Goal: Task Accomplishment & Management: Complete application form

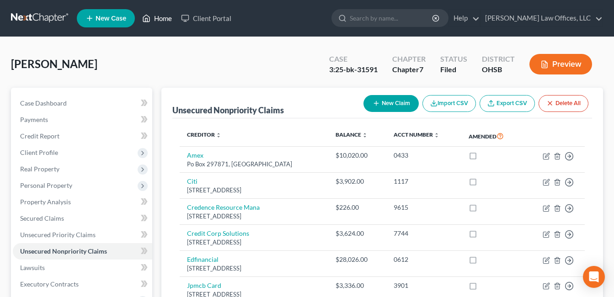
click at [166, 19] on link "Home" at bounding box center [157, 18] width 39 height 16
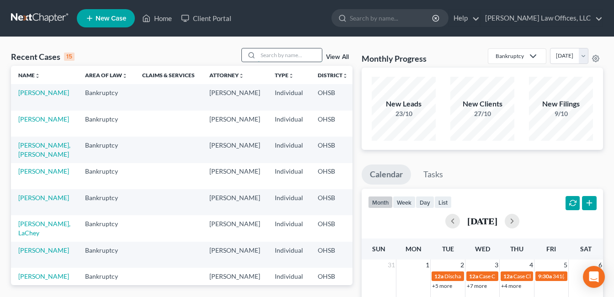
click at [271, 58] on input "search" at bounding box center [290, 54] width 64 height 13
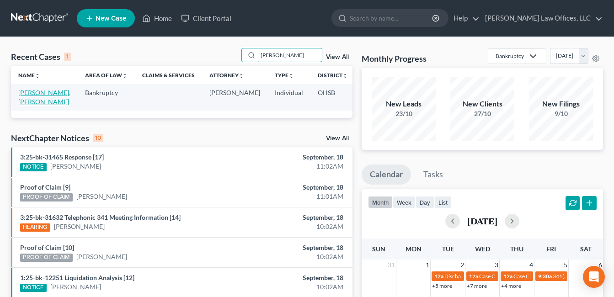
type input "[PERSON_NAME]"
click at [29, 106] on link "[PERSON_NAME], [PERSON_NAME]" at bounding box center [44, 97] width 52 height 17
select select "1"
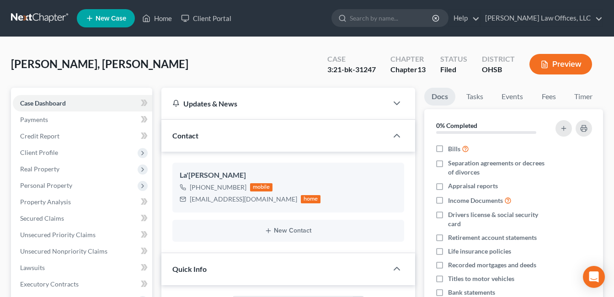
scroll to position [228, 0]
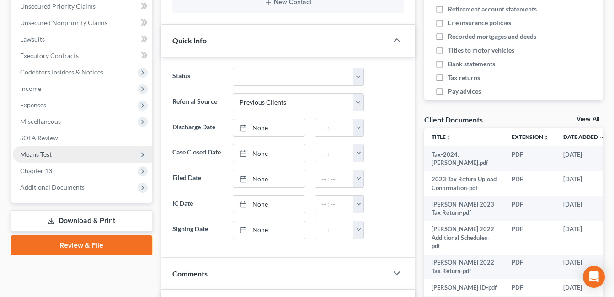
click at [48, 153] on span "Means Test" at bounding box center [36, 154] width 32 height 8
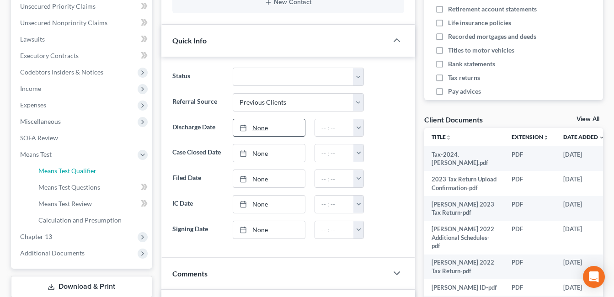
click at [51, 172] on span "Means Test Qualifier" at bounding box center [67, 171] width 58 height 8
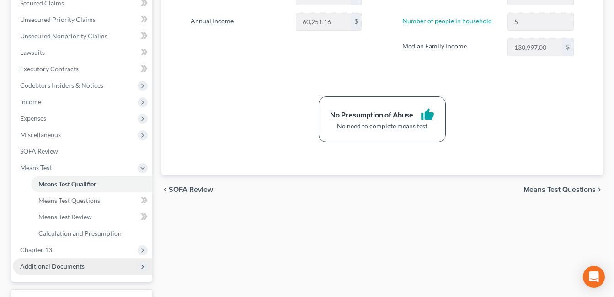
scroll to position [287, 0]
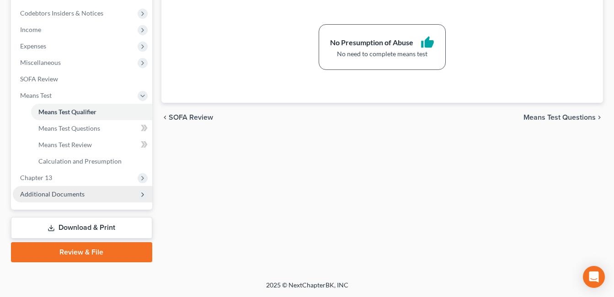
click at [66, 194] on span "Additional Documents" at bounding box center [52, 194] width 64 height 8
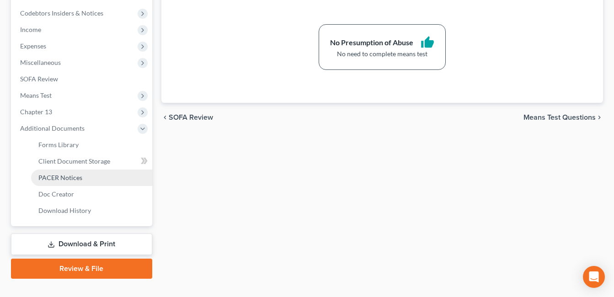
click at [75, 175] on span "PACER Notices" at bounding box center [60, 178] width 44 height 8
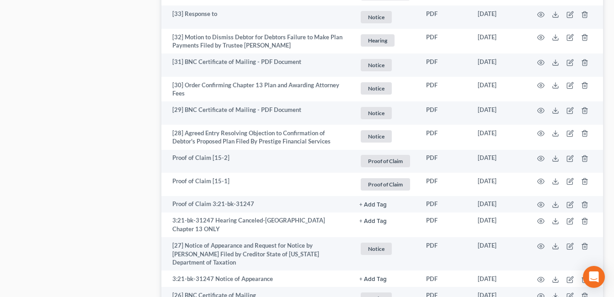
scroll to position [1738, 0]
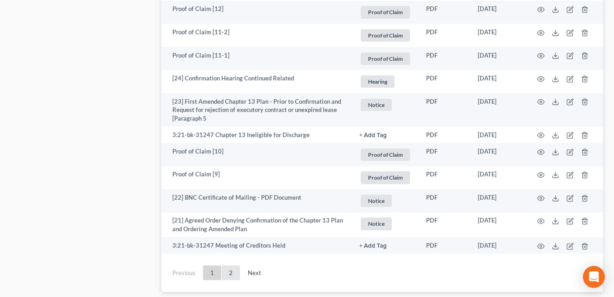
click at [229, 265] on link "2" at bounding box center [231, 272] width 18 height 15
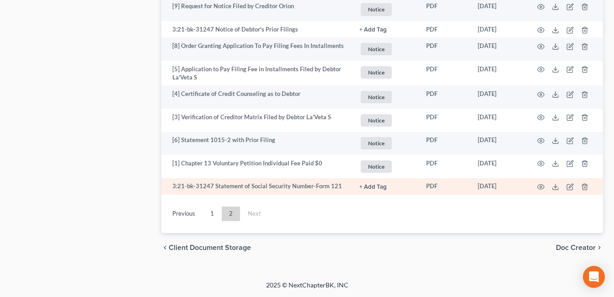
scroll to position [922, 0]
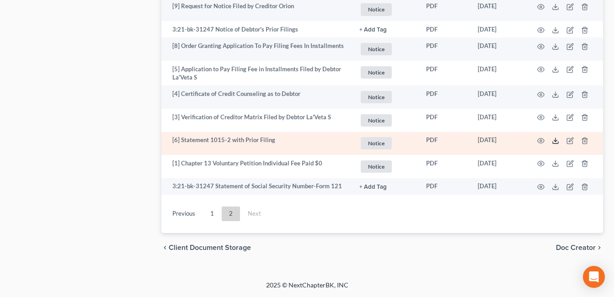
click at [555, 141] on icon at bounding box center [554, 140] width 7 height 7
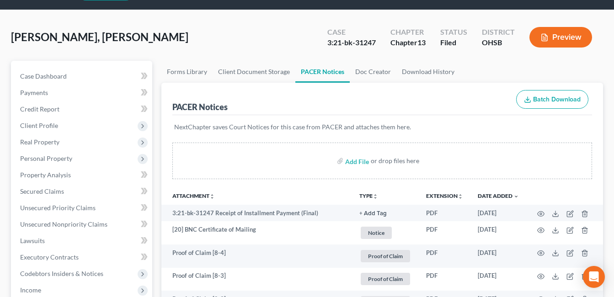
scroll to position [0, 0]
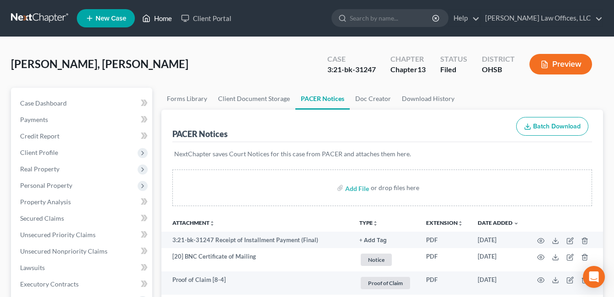
drag, startPoint x: 158, startPoint y: 18, endPoint x: 266, endPoint y: 44, distance: 110.9
click at [159, 18] on link "Home" at bounding box center [157, 18] width 39 height 16
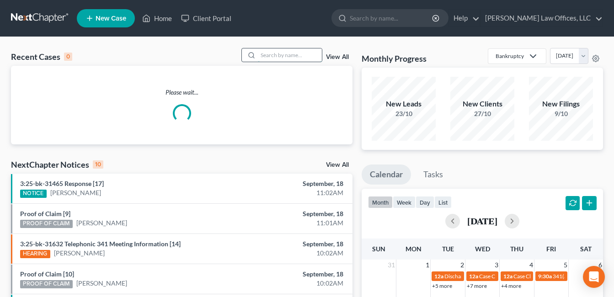
click at [280, 55] on input "search" at bounding box center [290, 54] width 64 height 13
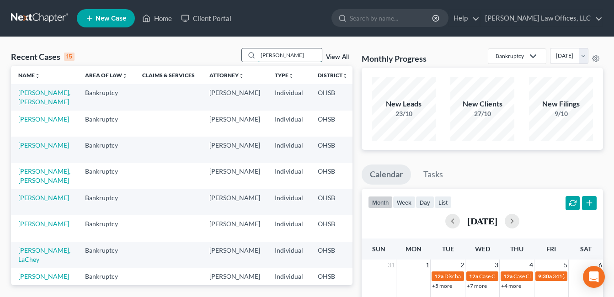
type input "[PERSON_NAME]"
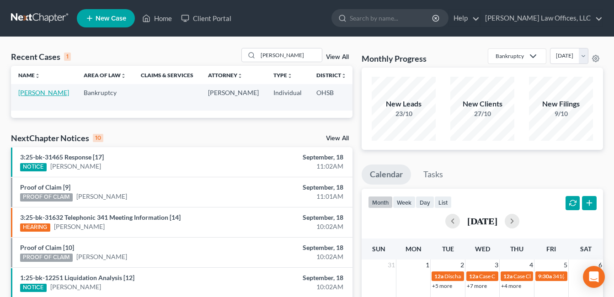
click at [29, 96] on link "[PERSON_NAME]" at bounding box center [43, 93] width 51 height 8
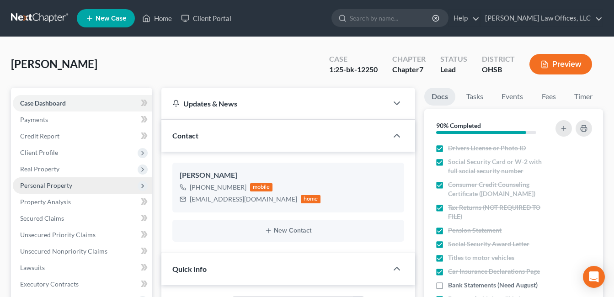
click at [64, 185] on span "Personal Property" at bounding box center [46, 185] width 52 height 8
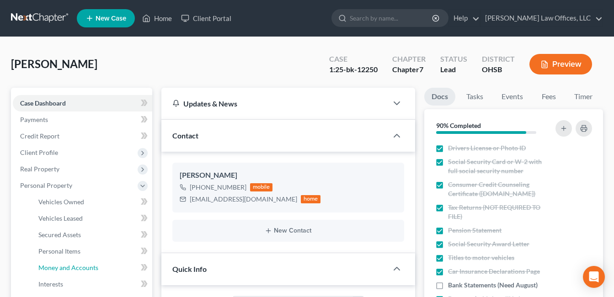
drag, startPoint x: 69, startPoint y: 267, endPoint x: 422, endPoint y: 155, distance: 370.3
click at [69, 267] on span "Money and Accounts" at bounding box center [68, 268] width 60 height 8
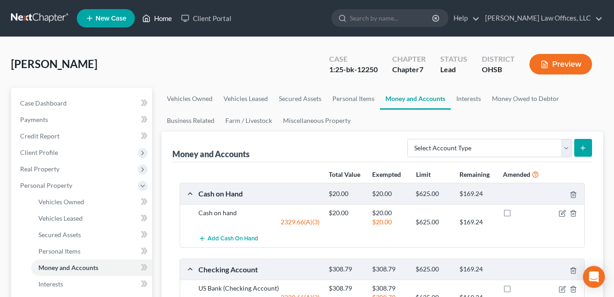
click at [160, 16] on link "Home" at bounding box center [157, 18] width 39 height 16
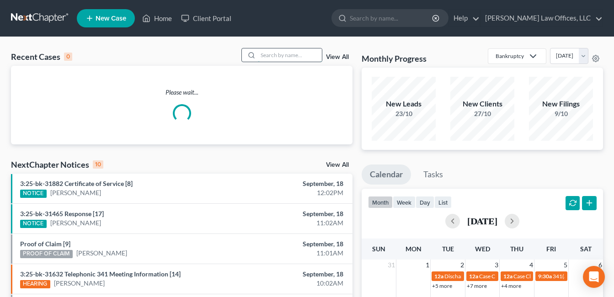
click at [292, 57] on input "search" at bounding box center [290, 54] width 64 height 13
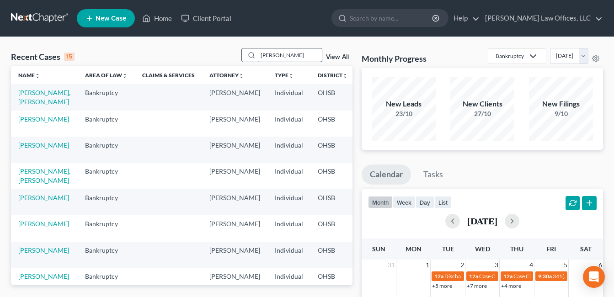
type input "[PERSON_NAME]"
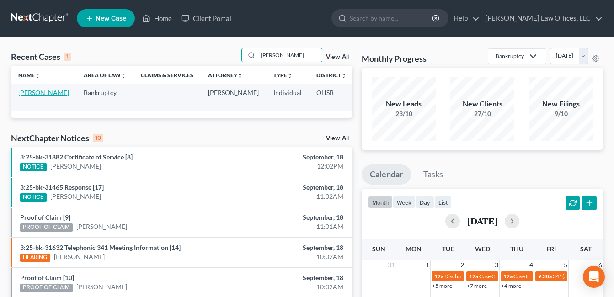
click at [29, 95] on link "[PERSON_NAME]" at bounding box center [43, 93] width 51 height 8
select select "1"
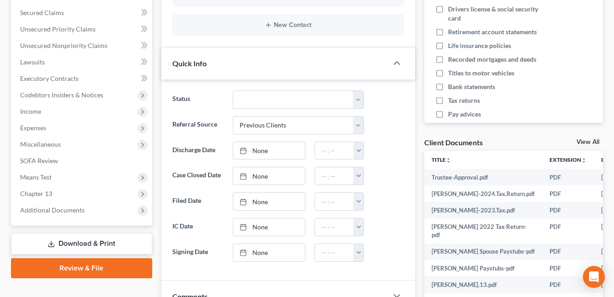
scroll to position [228, 0]
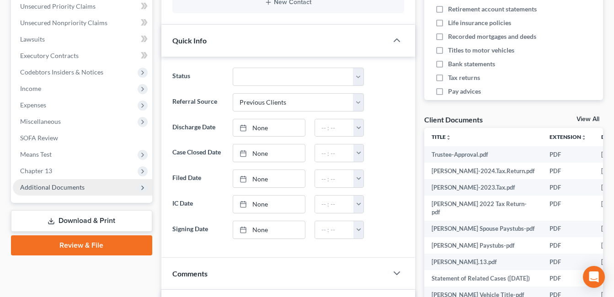
click at [59, 189] on span "Additional Documents" at bounding box center [52, 187] width 64 height 8
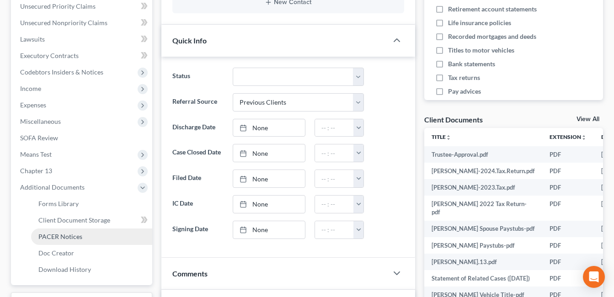
click at [67, 236] on span "PACER Notices" at bounding box center [60, 237] width 44 height 8
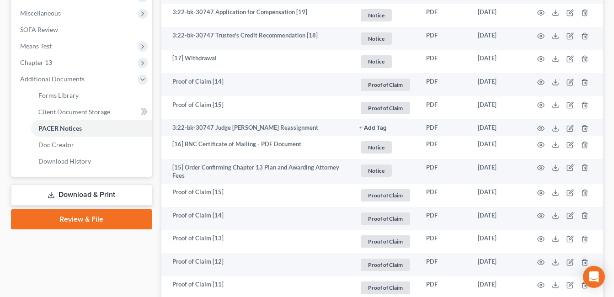
scroll to position [427, 0]
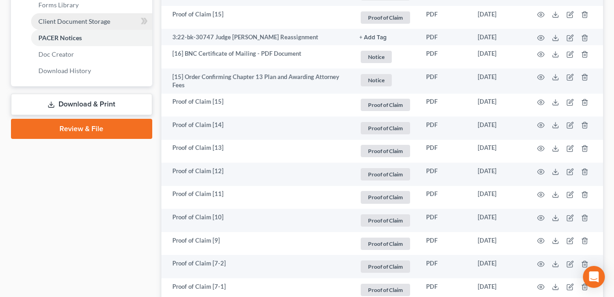
click at [77, 21] on span "Client Document Storage" at bounding box center [74, 21] width 72 height 8
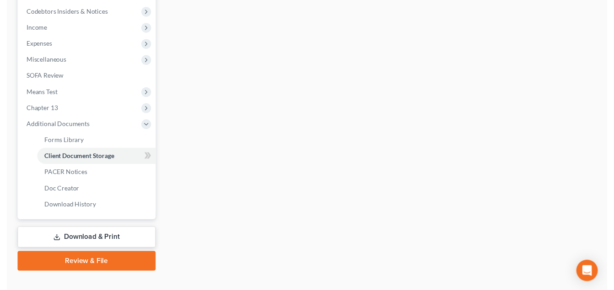
scroll to position [209, 0]
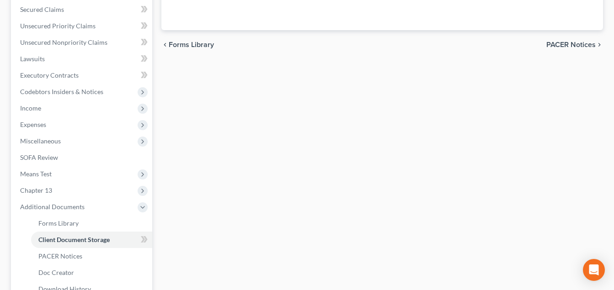
select select "7"
select select "53"
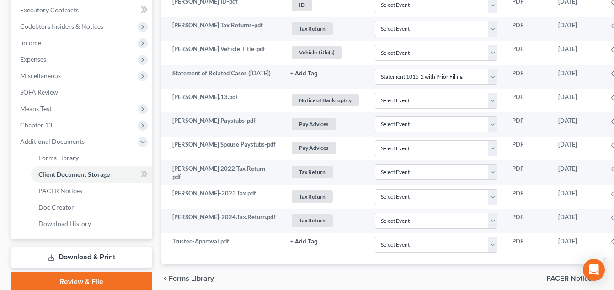
scroll to position [274, 16]
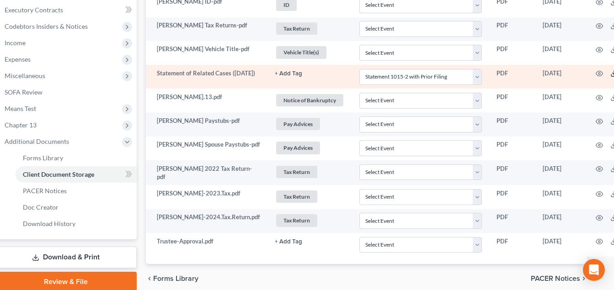
click at [610, 74] on icon at bounding box center [613, 73] width 7 height 7
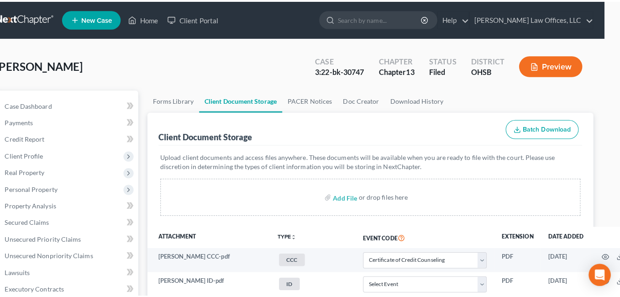
scroll to position [0, 0]
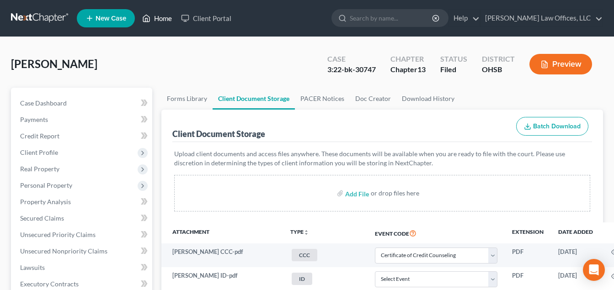
click at [163, 14] on link "Home" at bounding box center [157, 18] width 39 height 16
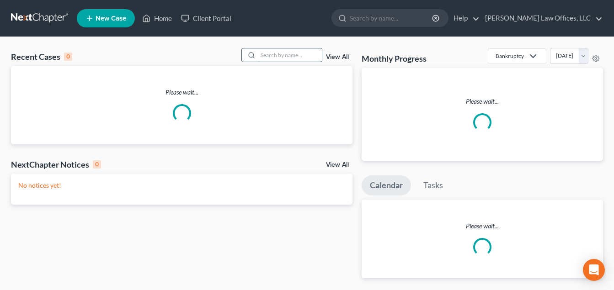
click at [279, 58] on input "search" at bounding box center [290, 54] width 64 height 13
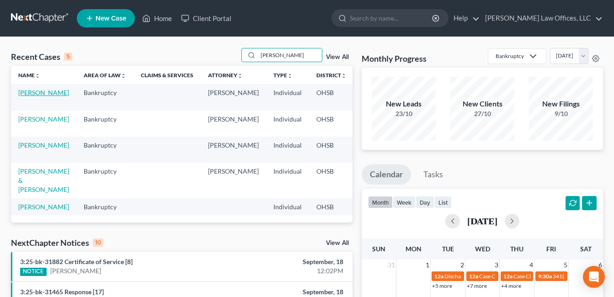
type input "[PERSON_NAME]"
click at [26, 96] on link "[PERSON_NAME]" at bounding box center [43, 93] width 51 height 8
select select "4"
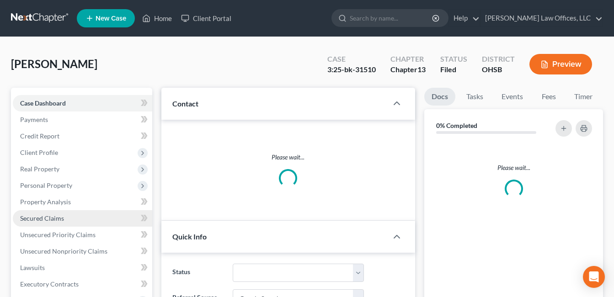
click at [60, 217] on span "Secured Claims" at bounding box center [42, 218] width 44 height 8
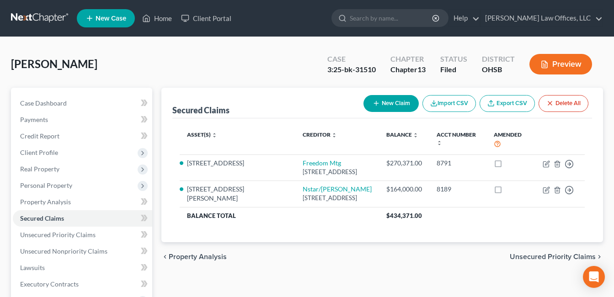
click at [393, 102] on button "New Claim" at bounding box center [390, 103] width 55 height 17
select select "0"
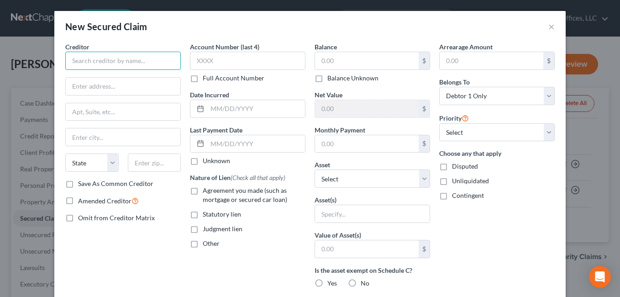
click at [146, 68] on input "text" at bounding box center [123, 61] width 116 height 18
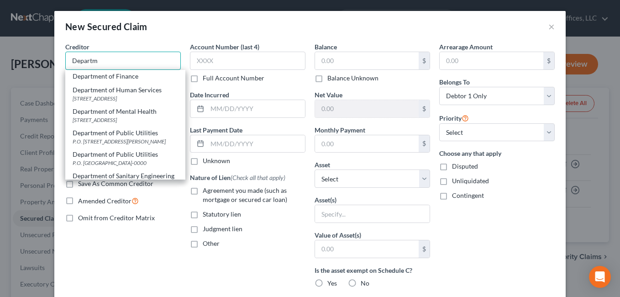
scroll to position [320, 0]
drag, startPoint x: 109, startPoint y: 62, endPoint x: 64, endPoint y: 67, distance: 45.9
click at [65, 67] on input "Departm" at bounding box center [123, 61] width 116 height 18
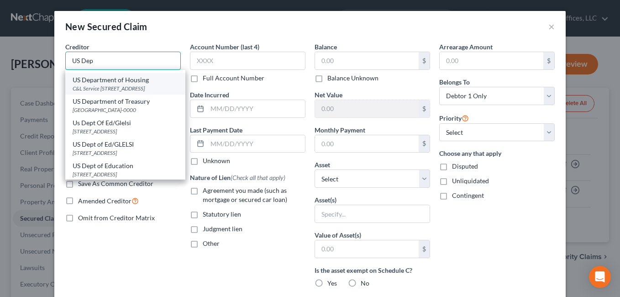
scroll to position [274, 0]
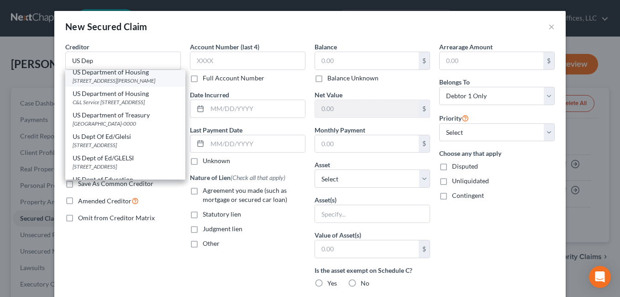
click at [114, 77] on div "US Department of Housing" at bounding box center [126, 72] width 106 height 9
click at [107, 109] on input "text" at bounding box center [123, 111] width 115 height 17
click at [131, 65] on input "US Dep" at bounding box center [123, 61] width 116 height 18
click at [158, 61] on input "US Dep" at bounding box center [123, 61] width 116 height 18
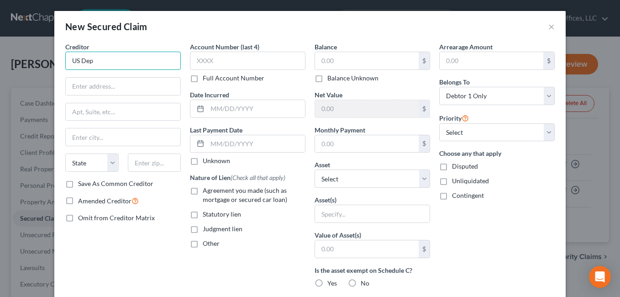
type input "US Department of Housing"
type input "[STREET_ADDRESS][PERSON_NAME]"
type input "[GEOGRAPHIC_DATA]"
select select "14"
type input "60604"
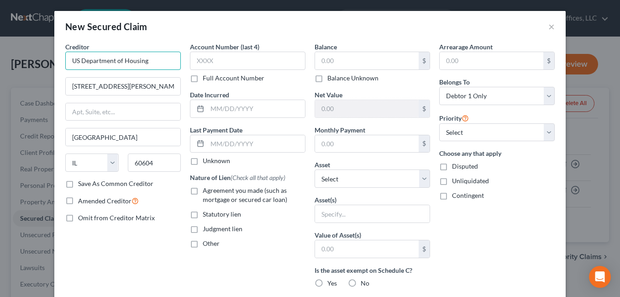
scroll to position [0, 0]
click at [121, 60] on input "US Department of Housing" at bounding box center [123, 61] width 116 height 18
click at [168, 60] on input "US Department of HUDHousing" at bounding box center [123, 61] width 116 height 18
type input "US Department of HUD"
click at [334, 60] on input "text" at bounding box center [367, 60] width 104 height 17
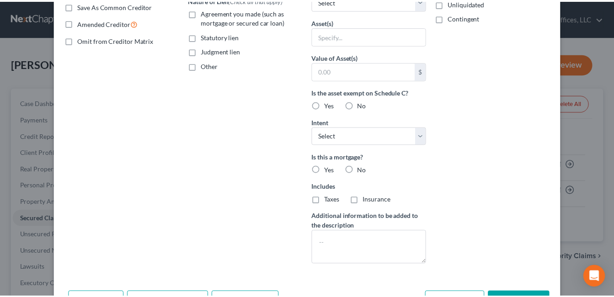
scroll to position [210, 0]
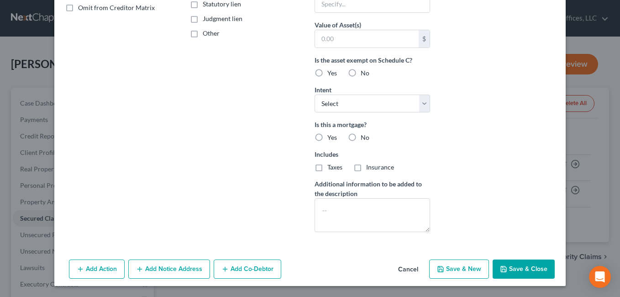
click at [517, 268] on button "Save & Close" at bounding box center [524, 268] width 62 height 19
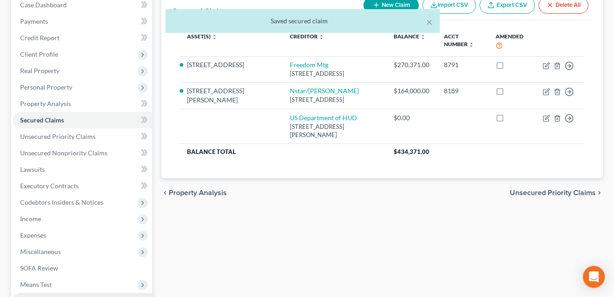
scroll to position [222, 0]
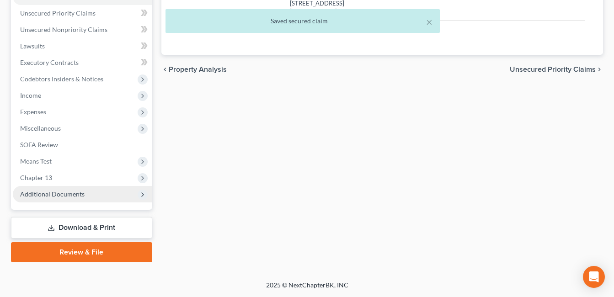
click at [53, 192] on span "Additional Documents" at bounding box center [52, 194] width 64 height 8
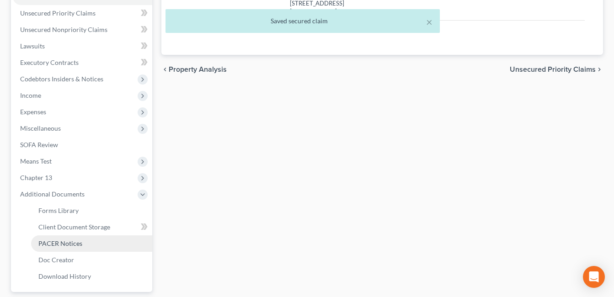
click at [65, 244] on span "PACER Notices" at bounding box center [60, 243] width 44 height 8
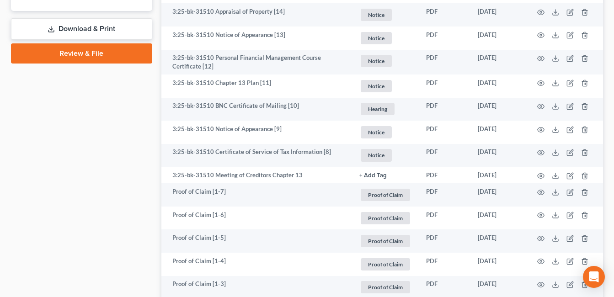
scroll to position [747, 0]
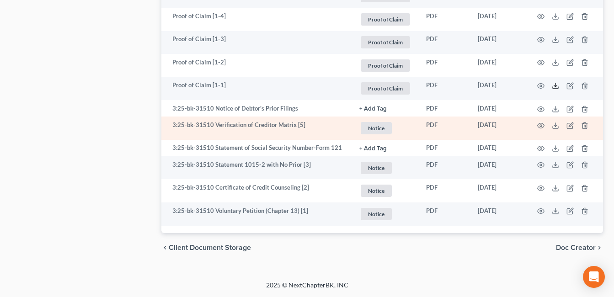
click at [553, 86] on icon at bounding box center [554, 85] width 7 height 7
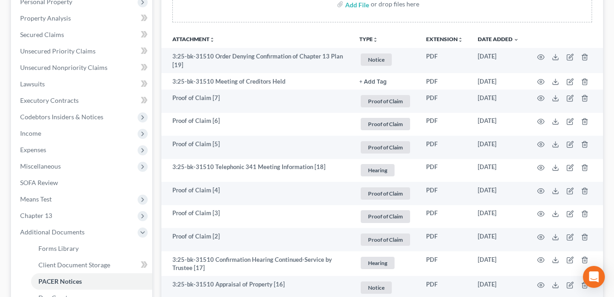
scroll to position [108, 0]
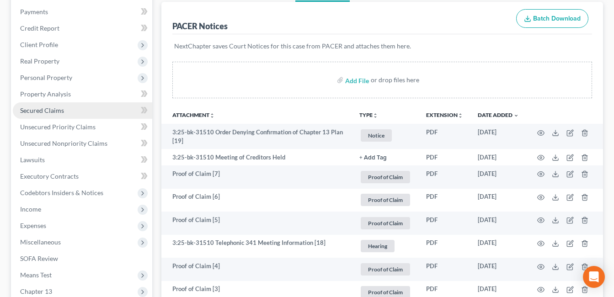
click at [47, 108] on span "Secured Claims" at bounding box center [42, 110] width 44 height 8
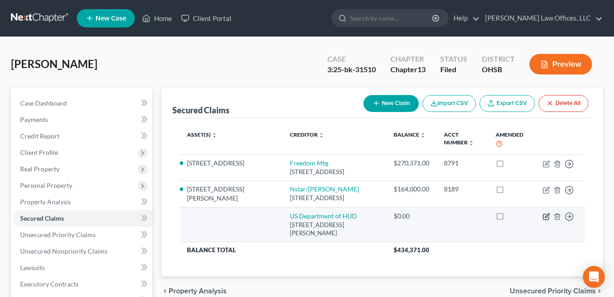
click at [545, 220] on icon "button" at bounding box center [545, 216] width 7 height 7
select select "14"
select select "0"
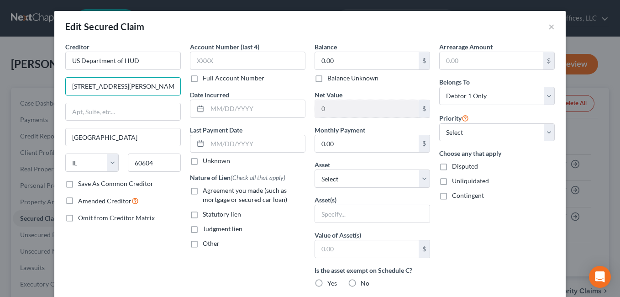
drag, startPoint x: 154, startPoint y: 85, endPoint x: 43, endPoint y: 91, distance: 111.2
click at [43, 91] on div "Edit Secured Claim × Creditor * US Department of HUD [STREET_ADDRESS][PERSON_NA…" at bounding box center [310, 148] width 620 height 297
paste input "[PERSON_NAME] [GEOGRAPHIC_DATA] [STREET_ADDRESS][PERSON_NAME]"
drag, startPoint x: 170, startPoint y: 86, endPoint x: 122, endPoint y: 85, distance: 48.9
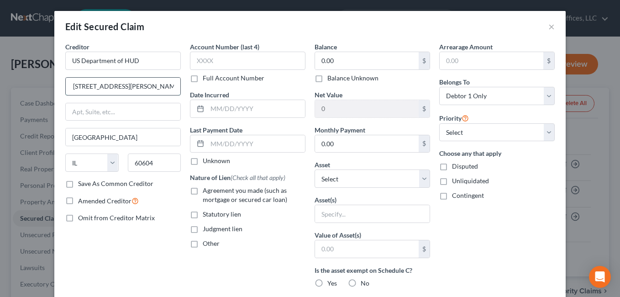
click at [122, 85] on input "[PERSON_NAME] [GEOGRAPHIC_DATA] [STREET_ADDRESS][PERSON_NAME]" at bounding box center [123, 86] width 115 height 17
drag, startPoint x: 91, startPoint y: 86, endPoint x: 234, endPoint y: 86, distance: 143.4
click at [234, 86] on div "Creditor * US Department of HUD [PERSON_NAME] [GEOGRAPHIC_DATA] [STREET_ADDRESS…" at bounding box center [310, 245] width 499 height 407
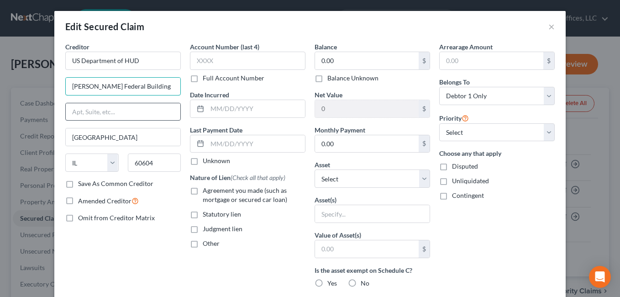
type input "[PERSON_NAME] Federal Building"
paste input "[STREET_ADDRESS][PERSON_NAME]"
type input "[STREET_ADDRESS][PERSON_NAME]"
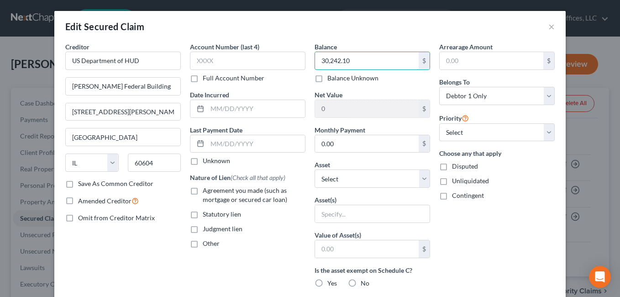
type input "30,242.10"
click at [203, 191] on label "Agreement you made (such as mortgage or secured car loan)" at bounding box center [254, 195] width 103 height 18
click at [206, 191] on input "Agreement you made (such as mortgage or secured car loan)" at bounding box center [209, 189] width 6 height 6
checkbox input "true"
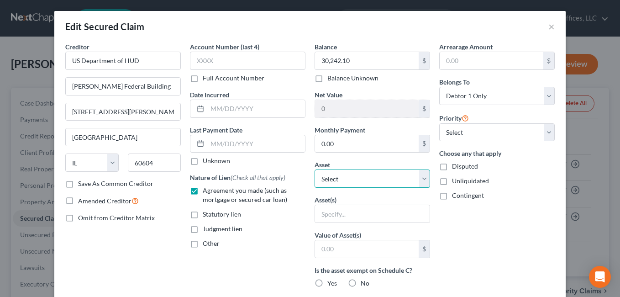
drag, startPoint x: 422, startPoint y: 177, endPoint x: 417, endPoint y: 174, distance: 5.7
click at [422, 177] on select "Select Other Multiple Assets Day Air Credit Union (Checking Account) - $90.0 In…" at bounding box center [373, 178] width 116 height 18
select select "14"
click at [315, 169] on select "Select Other Multiple Assets Day Air Credit Union (Checking Account) - $90.0 In…" at bounding box center [373, 178] width 116 height 18
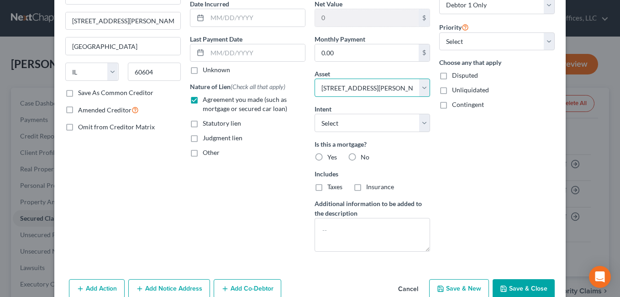
scroll to position [91, 0]
click at [328, 156] on label "Yes" at bounding box center [333, 156] width 10 height 9
click at [331, 156] on input "Yes" at bounding box center [334, 155] width 6 height 6
radio input "true"
click at [78, 109] on label "Amended Creditor" at bounding box center [108, 109] width 61 height 11
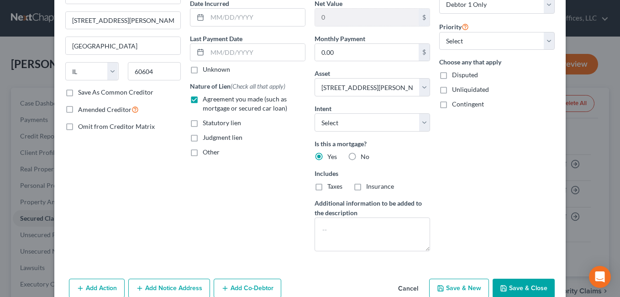
click at [82, 109] on input "Amended Creditor" at bounding box center [85, 107] width 6 height 6
checkbox input "true"
click at [159, 281] on button "Add Notice Address" at bounding box center [169, 288] width 82 height 19
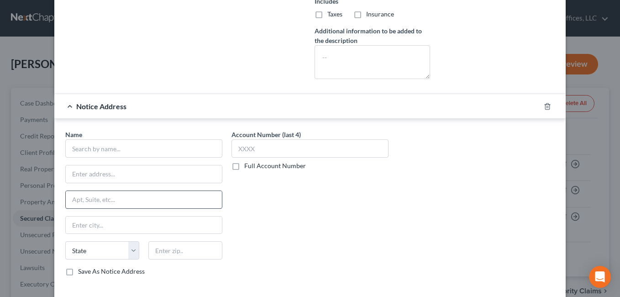
scroll to position [274, 0]
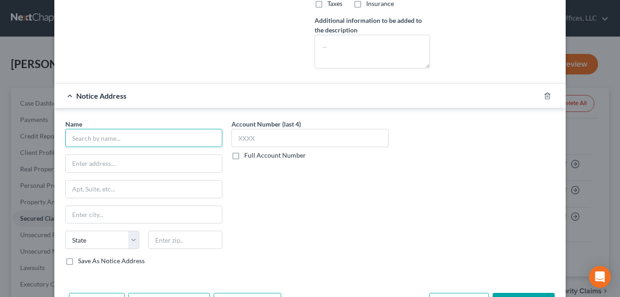
click at [156, 138] on input "text" at bounding box center [143, 138] width 157 height 18
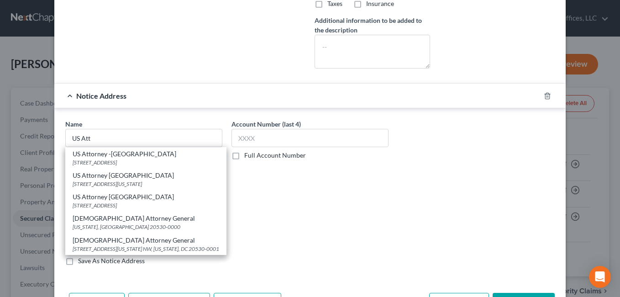
click at [124, 201] on div "US Attorney [GEOGRAPHIC_DATA]" at bounding box center [146, 196] width 147 height 9
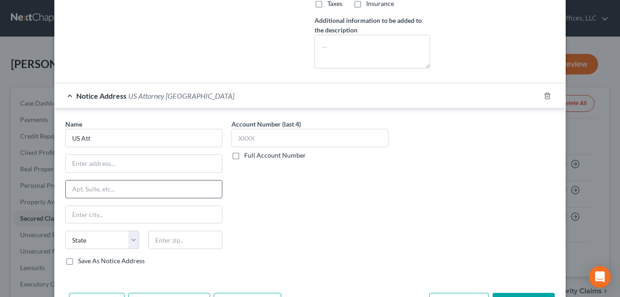
type input "US Attorney [GEOGRAPHIC_DATA]"
type input "[STREET_ADDRESS]"
type input "[GEOGRAPHIC_DATA]"
select select "36"
type input "45402"
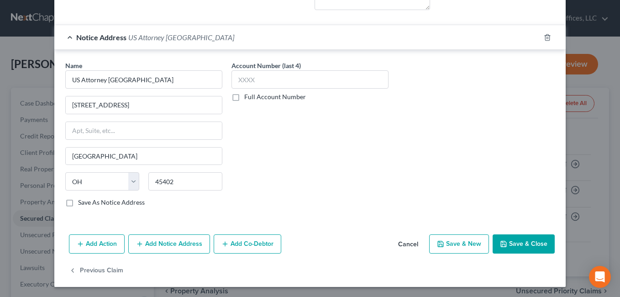
scroll to position [333, 0]
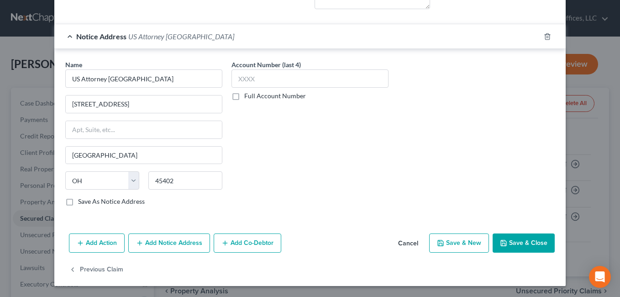
click at [152, 239] on button "Add Notice Address" at bounding box center [169, 242] width 82 height 19
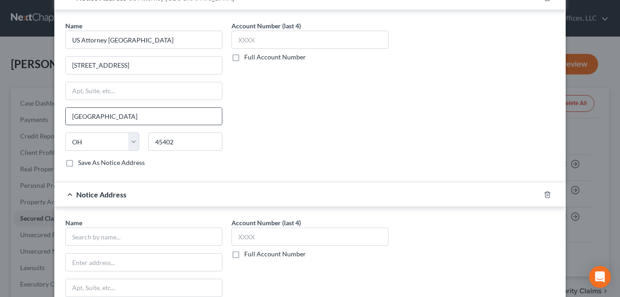
scroll to position [425, 0]
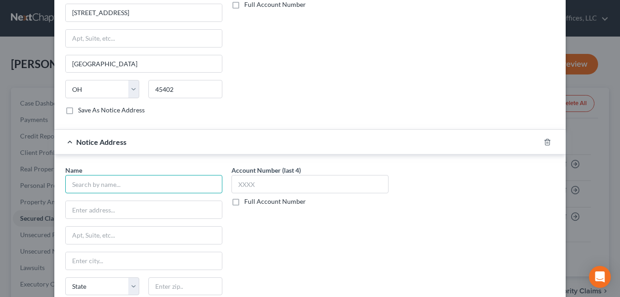
click at [131, 181] on input "text" at bounding box center [143, 184] width 157 height 18
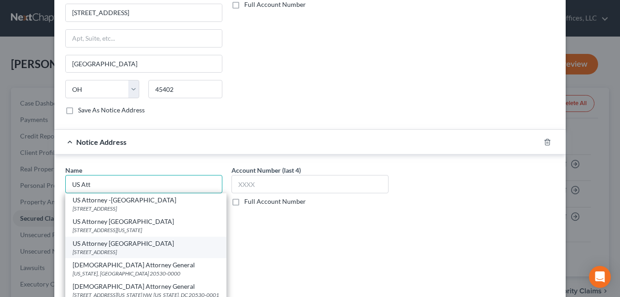
scroll to position [6, 0]
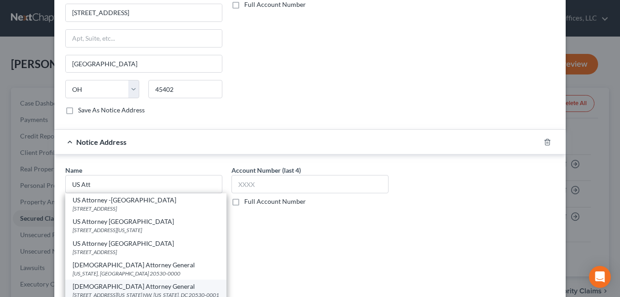
click at [119, 289] on div "[DEMOGRAPHIC_DATA] Attorney General" at bounding box center [146, 286] width 147 height 9
type input "[DEMOGRAPHIC_DATA] Attorney General"
type input "[STREET_ADDRESS][US_STATE] NW"
type input "[US_STATE]"
select select "8"
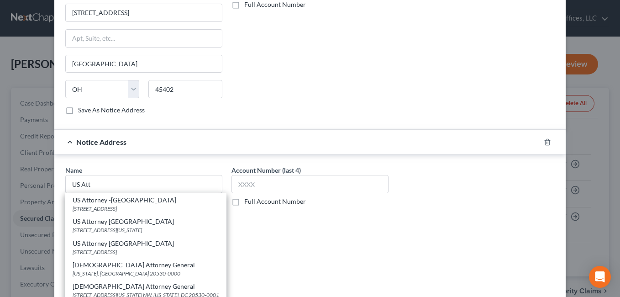
type input "20530-0001"
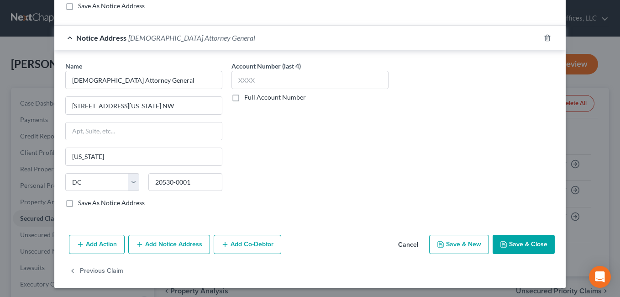
scroll to position [531, 0]
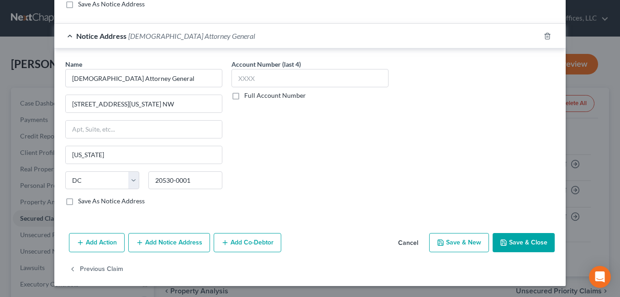
click at [173, 245] on button "Add Notice Address" at bounding box center [169, 242] width 82 height 19
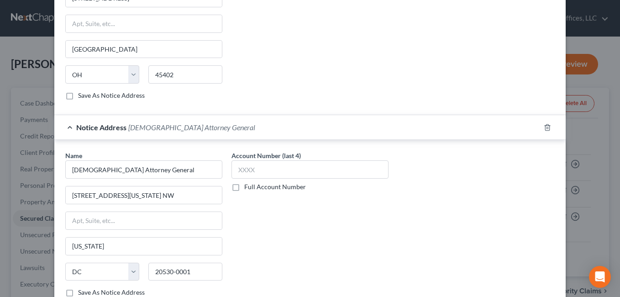
scroll to position [728, 0]
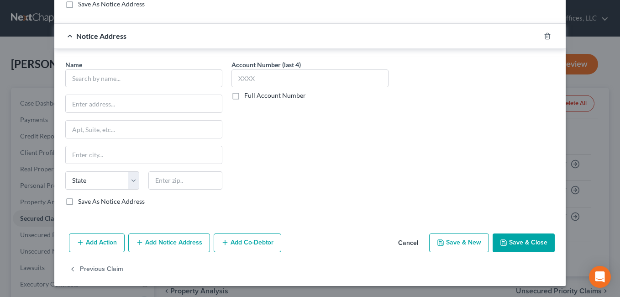
click at [519, 240] on button "Save & Close" at bounding box center [524, 242] width 62 height 19
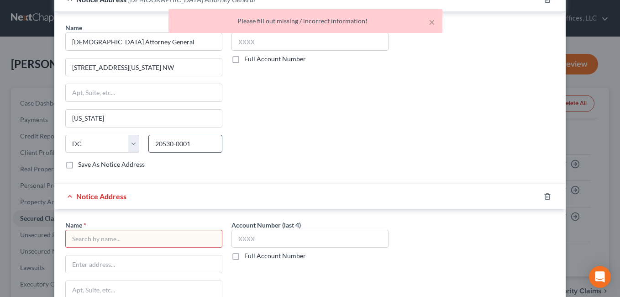
scroll to position [545, 0]
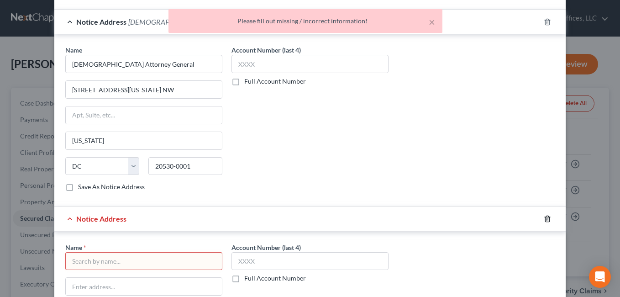
click at [547, 218] on line "button" at bounding box center [547, 219] width 0 height 2
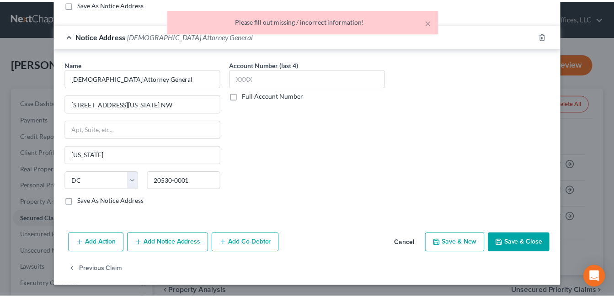
scroll to position [531, 0]
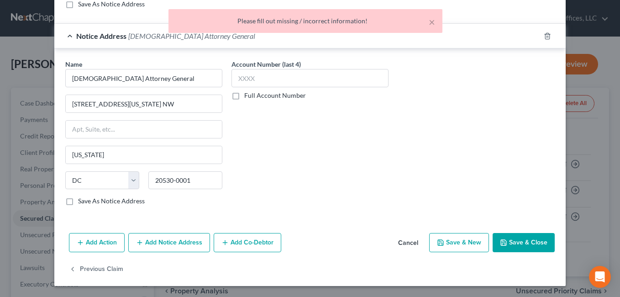
click at [523, 243] on button "Save & Close" at bounding box center [524, 242] width 62 height 19
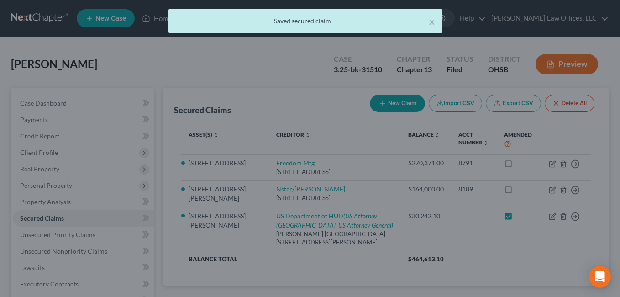
checkbox input "true"
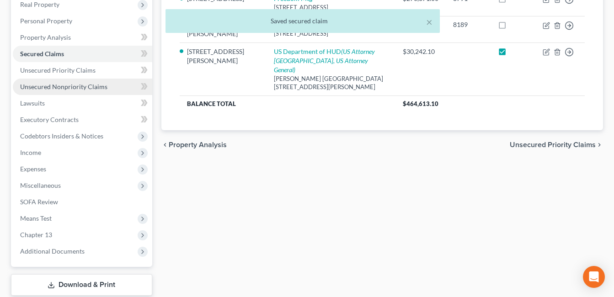
scroll to position [183, 0]
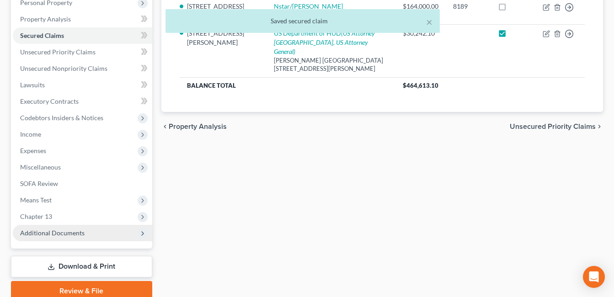
click at [46, 235] on span "Additional Documents" at bounding box center [52, 233] width 64 height 8
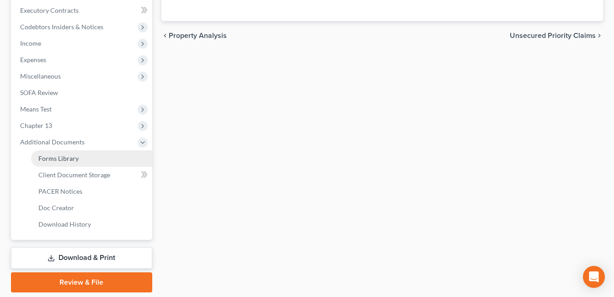
scroll to position [274, 0]
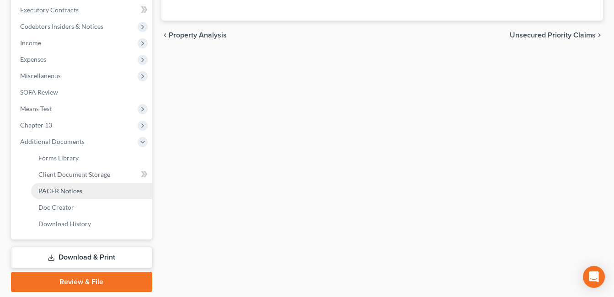
click at [64, 190] on span "PACER Notices" at bounding box center [60, 191] width 44 height 8
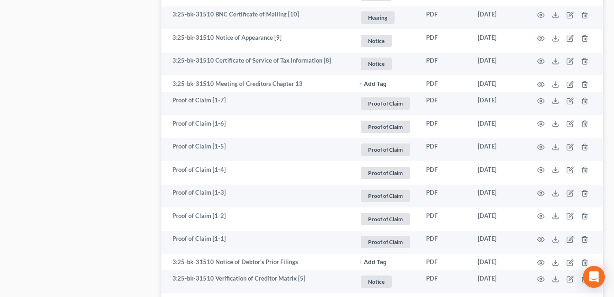
scroll to position [747, 0]
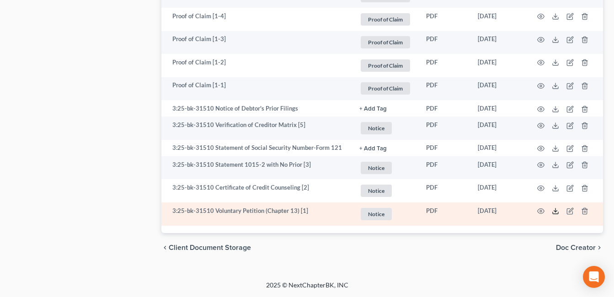
click at [554, 211] on polyline at bounding box center [555, 211] width 3 height 1
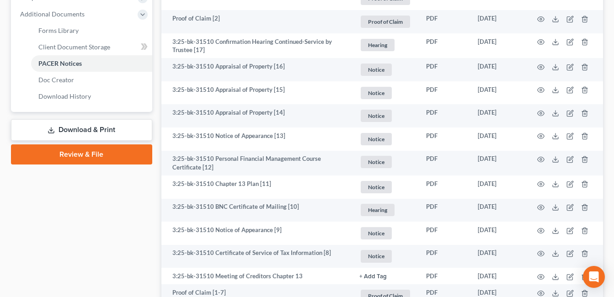
scroll to position [336, 0]
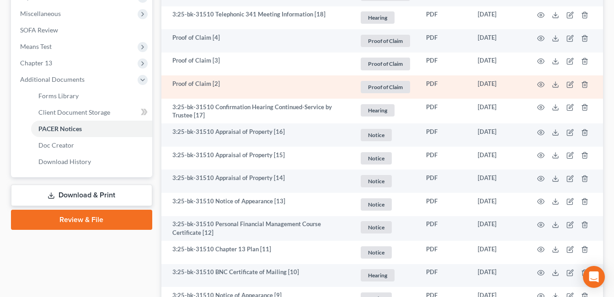
drag, startPoint x: 106, startPoint y: 193, endPoint x: 392, endPoint y: 91, distance: 303.0
click at [106, 193] on link "Download & Print" at bounding box center [81, 195] width 141 height 21
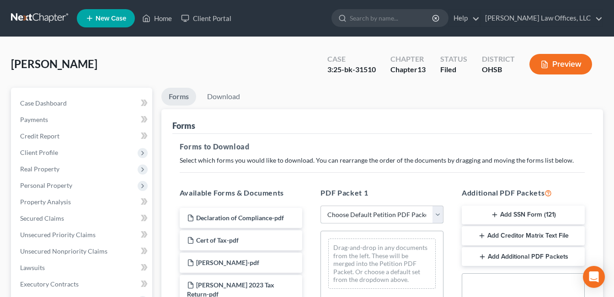
drag, startPoint x: 435, startPoint y: 218, endPoint x: 424, endPoint y: 204, distance: 17.3
click at [435, 218] on select "Choose Default Petition PDF Packet Complete Bankruptcy Petition (all forms and …" at bounding box center [381, 215] width 123 height 18
select select "2"
click at [320, 206] on select "Choose Default Petition PDF Packet Complete Bankruptcy Petition (all forms and …" at bounding box center [381, 215] width 123 height 18
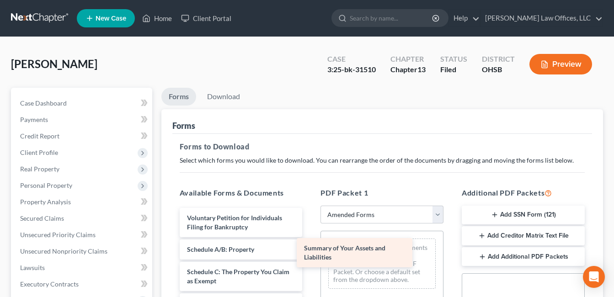
drag, startPoint x: 260, startPoint y: 251, endPoint x: 377, endPoint y: 250, distance: 117.0
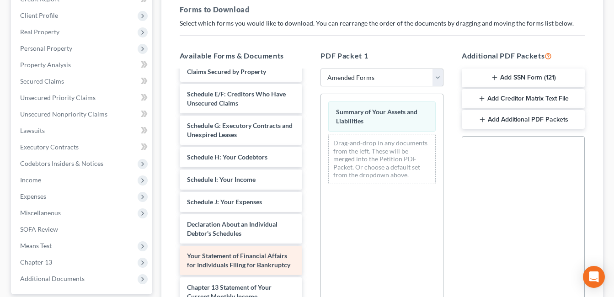
scroll to position [82, 0]
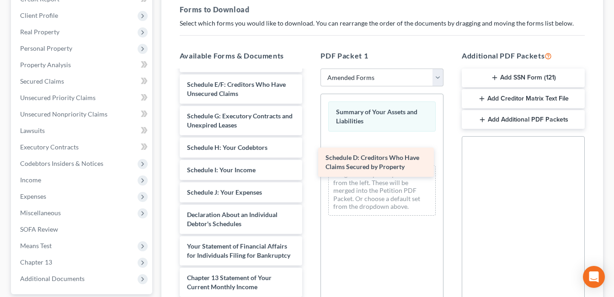
drag, startPoint x: 245, startPoint y: 88, endPoint x: 384, endPoint y: 161, distance: 156.5
click at [310, 161] on div "Schedule D: Creditors Who Have Claims Secured by Property Voluntary Petition fo…" at bounding box center [241, 197] width 138 height 416
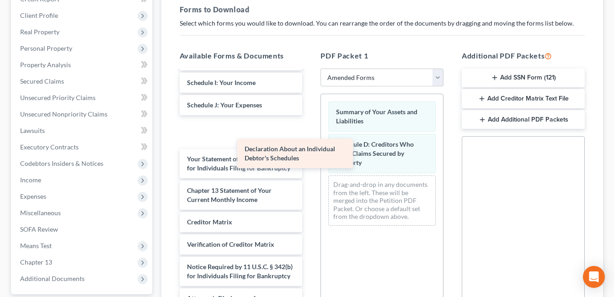
scroll to position [156, 0]
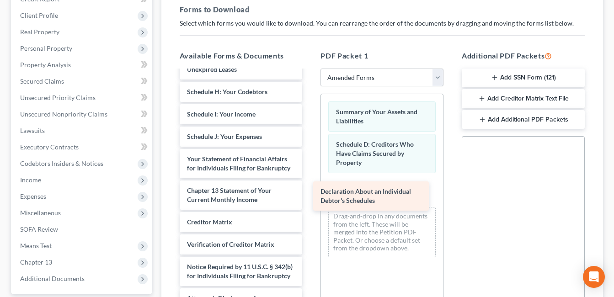
drag, startPoint x: 238, startPoint y: 110, endPoint x: 372, endPoint y: 192, distance: 156.7
click at [310, 192] on div "Declaration About an Individual Debtor's Schedules Voluntary Petition for Indiv…" at bounding box center [241, 125] width 138 height 384
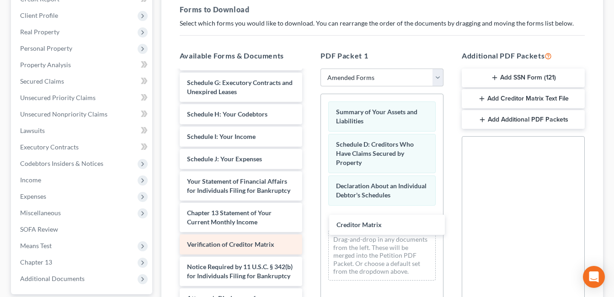
drag, startPoint x: 223, startPoint y: 212, endPoint x: 259, endPoint y: 230, distance: 40.2
click at [310, 224] on div "Creditor Matrix Voluntary Petition for Individuals Filing for Bankruptcy Schedu…" at bounding box center [241, 137] width 138 height 362
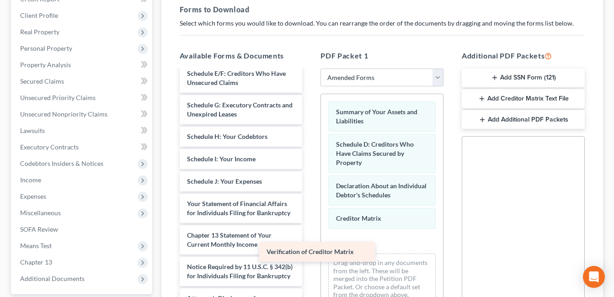
scroll to position [111, 0]
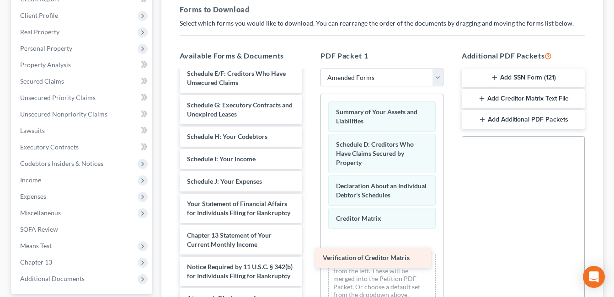
drag, startPoint x: 248, startPoint y: 233, endPoint x: 386, endPoint y: 254, distance: 140.5
click at [310, 254] on div "Verification of Creditor Matrix Voluntary Petition for Individuals Filing for B…" at bounding box center [241, 147] width 138 height 339
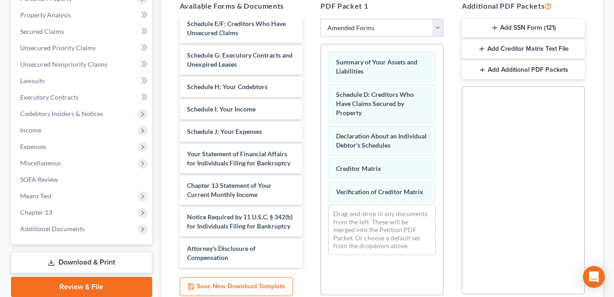
scroll to position [267, 0]
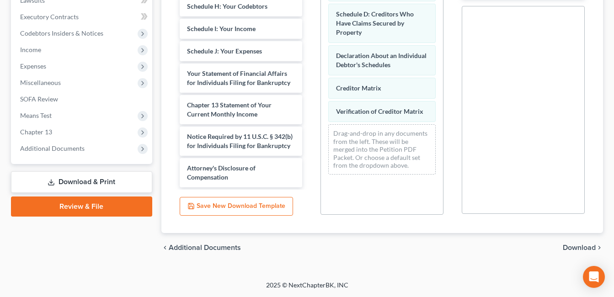
click at [577, 249] on span "Download" at bounding box center [578, 247] width 33 height 7
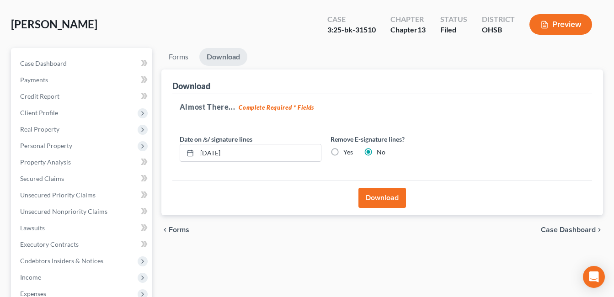
scroll to position [39, 0]
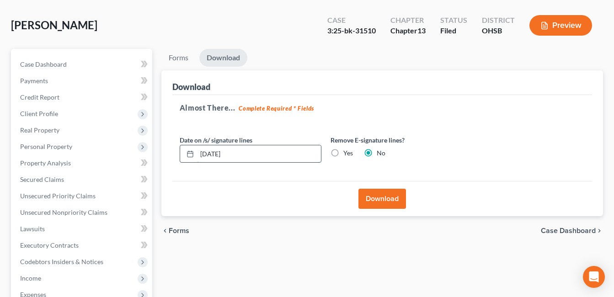
click at [216, 155] on input "[DATE]" at bounding box center [259, 153] width 124 height 17
type input "[DATE]"
click at [379, 194] on button "Download" at bounding box center [382, 199] width 48 height 20
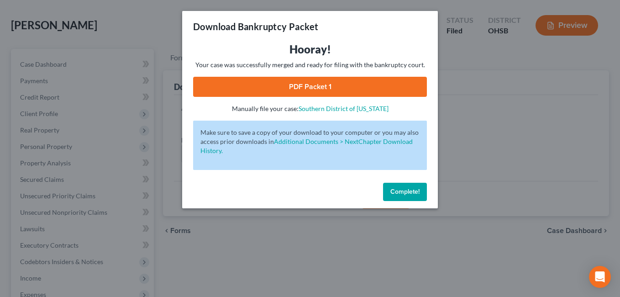
click at [308, 80] on link "PDF Packet 1" at bounding box center [310, 87] width 234 height 20
click at [410, 188] on span "Complete!" at bounding box center [405, 192] width 29 height 8
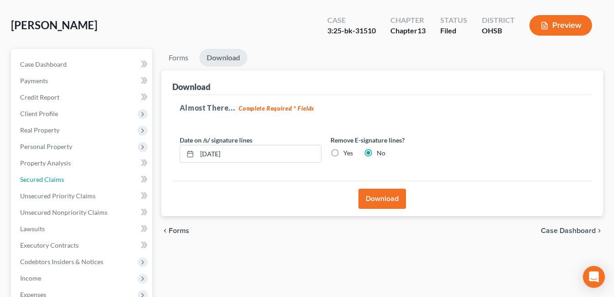
click at [57, 180] on span "Secured Claims" at bounding box center [42, 179] width 44 height 8
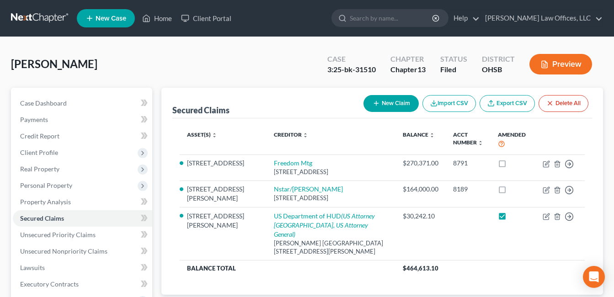
click at [389, 99] on button "New Claim" at bounding box center [390, 103] width 55 height 17
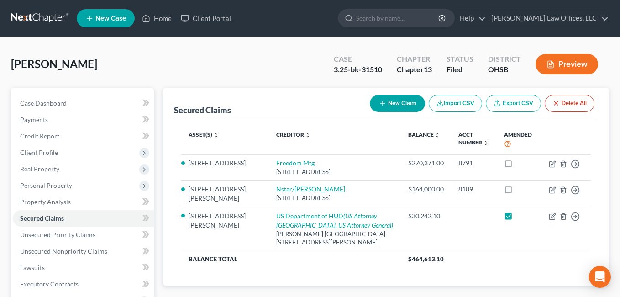
select select "0"
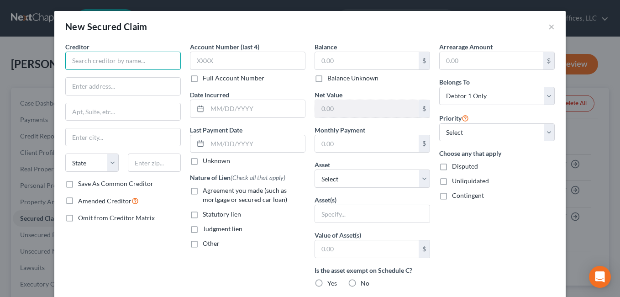
click at [145, 58] on input "text" at bounding box center [123, 61] width 116 height 18
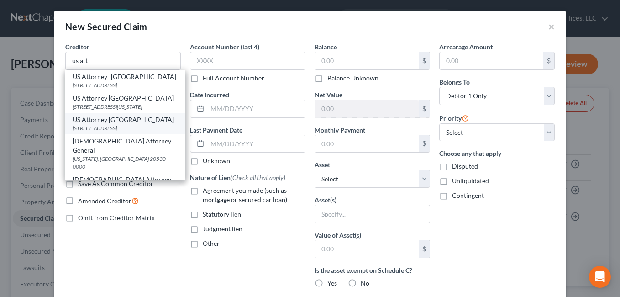
click at [120, 124] on div "US Attorney [GEOGRAPHIC_DATA]" at bounding box center [126, 119] width 106 height 9
type input "US Attorney [GEOGRAPHIC_DATA]"
type input "[STREET_ADDRESS]"
type input "[GEOGRAPHIC_DATA]"
select select "36"
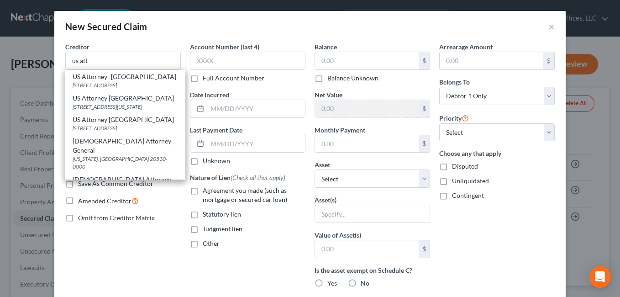
type input "45402"
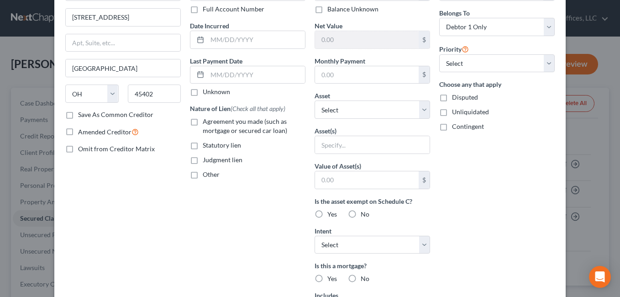
scroll to position [183, 0]
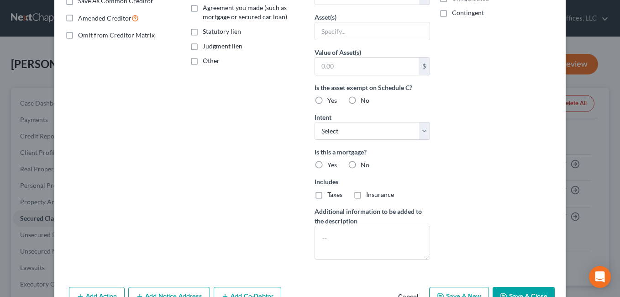
click at [520, 289] on button "Save & Close" at bounding box center [524, 296] width 62 height 19
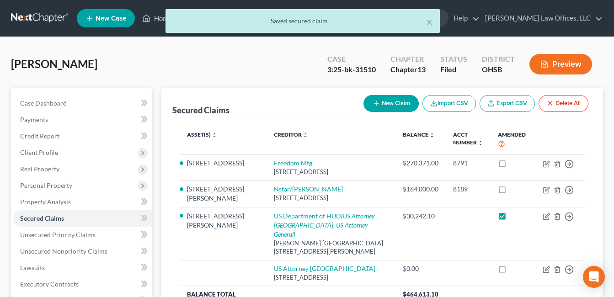
click at [390, 101] on button "New Claim" at bounding box center [390, 103] width 55 height 17
select select "0"
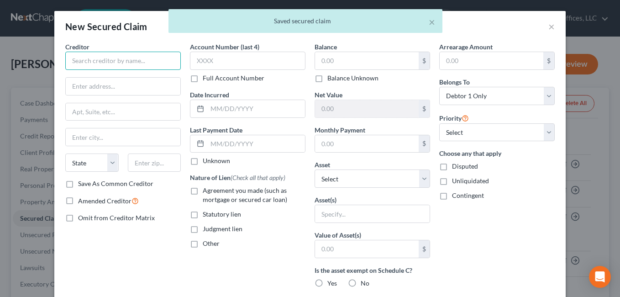
click at [153, 66] on input "text" at bounding box center [123, 61] width 116 height 18
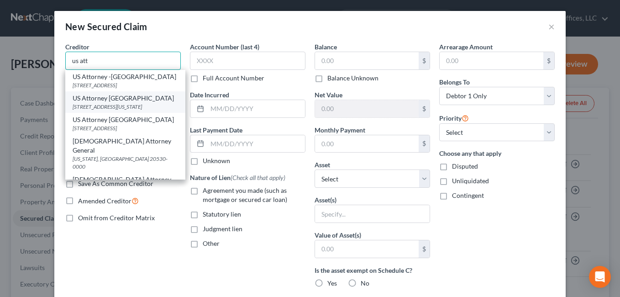
scroll to position [37, 0]
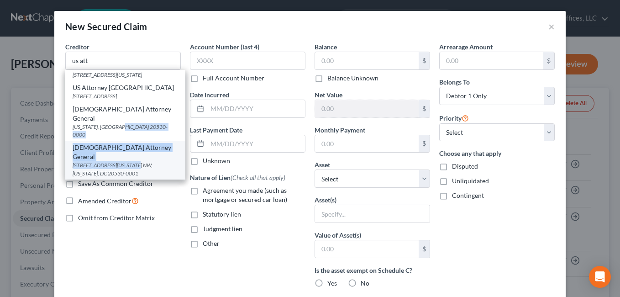
drag, startPoint x: 122, startPoint y: 146, endPoint x: 131, endPoint y: 166, distance: 21.9
click at [131, 167] on div "US Attorney -[GEOGRAPHIC_DATA] [STREET_ADDRESS] US Attorney [GEOGRAPHIC_DATA] […" at bounding box center [125, 125] width 120 height 110
drag, startPoint x: 131, startPoint y: 166, endPoint x: 120, endPoint y: 164, distance: 10.9
click at [120, 164] on div "[STREET_ADDRESS][US_STATE] NW, [US_STATE], DC 20530-0001" at bounding box center [126, 169] width 106 height 16
type input "[DEMOGRAPHIC_DATA] Attorney General"
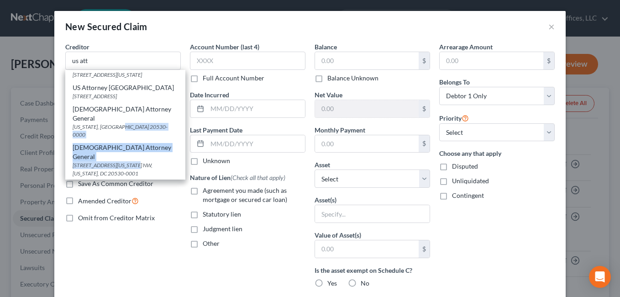
type input "[STREET_ADDRESS][US_STATE] NW"
type input "[US_STATE]"
select select "8"
type input "20530-0001"
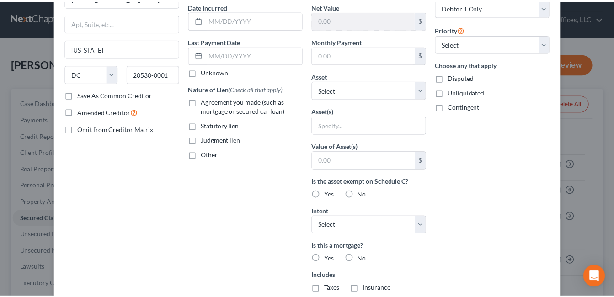
scroll to position [210, 0]
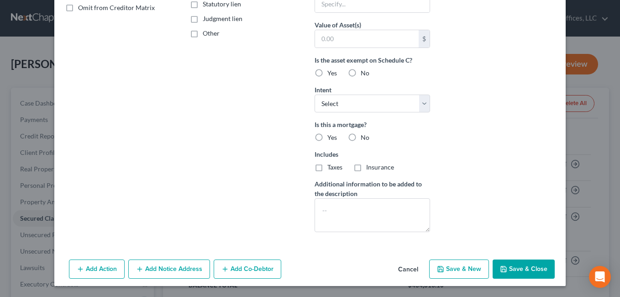
click at [540, 265] on button "Save & Close" at bounding box center [524, 268] width 62 height 19
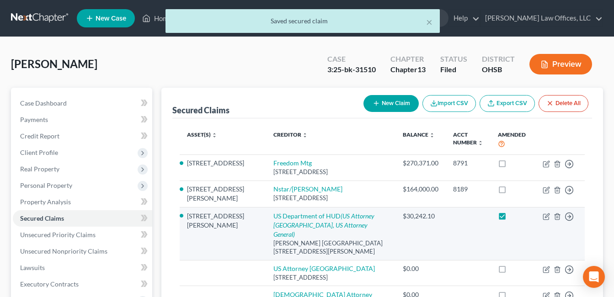
scroll to position [91, 0]
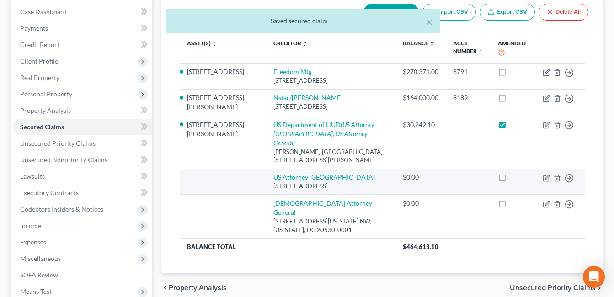
drag, startPoint x: 370, startPoint y: 176, endPoint x: 248, endPoint y: 166, distance: 121.9
click at [266, 169] on td "US Attorney Dayton [STREET_ADDRESS]" at bounding box center [330, 182] width 129 height 26
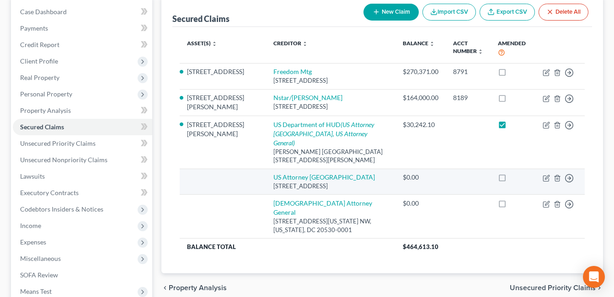
copy td "US Attorney Dayton [STREET_ADDRESS]"
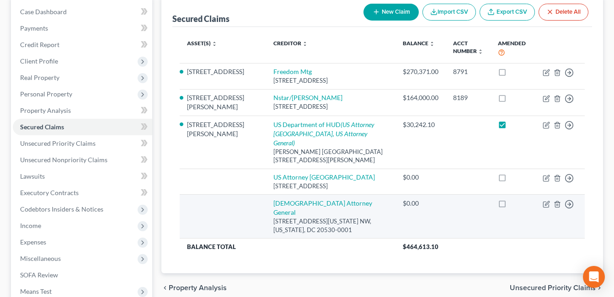
click at [266, 195] on td "US Attorney General [STREET_ADDRESS][US_STATE] NW, [US_STATE], DC 20530-0001" at bounding box center [330, 217] width 129 height 44
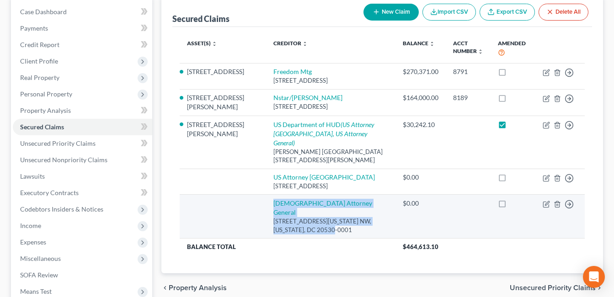
drag, startPoint x: 286, startPoint y: 212, endPoint x: 259, endPoint y: 204, distance: 27.6
copy td "US Attorney General [STREET_ADDRESS][US_STATE] NW, [US_STATE], DC 20530-0001"
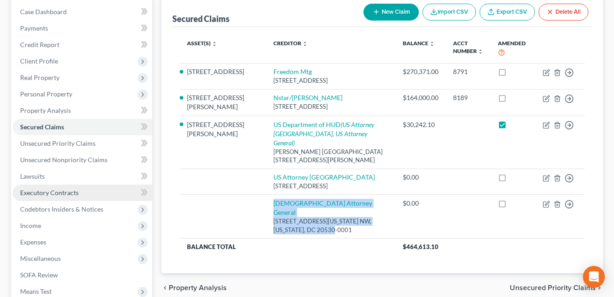
click at [54, 191] on span "Executory Contracts" at bounding box center [49, 193] width 58 height 8
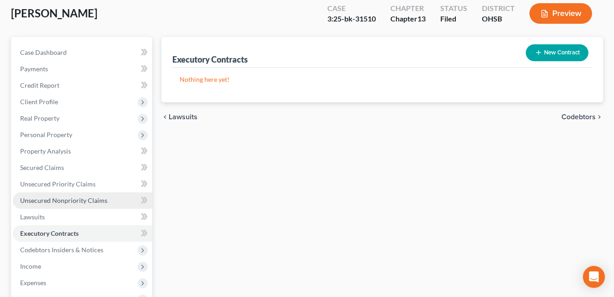
scroll to position [46, 0]
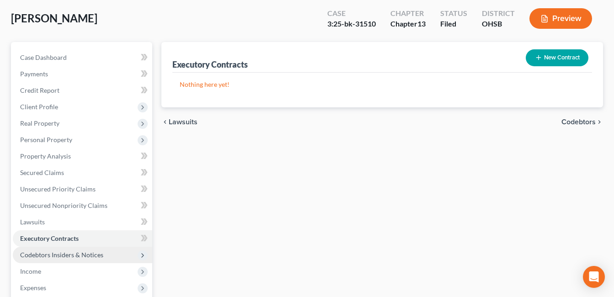
click at [54, 254] on span "Codebtors Insiders & Notices" at bounding box center [61, 255] width 83 height 8
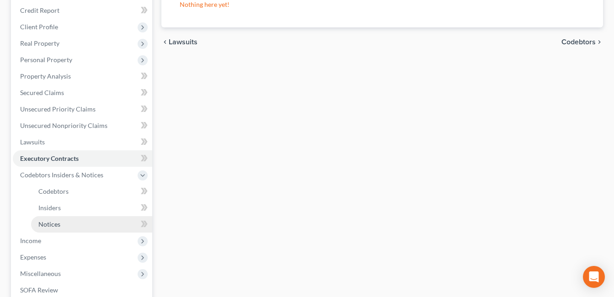
scroll to position [137, 0]
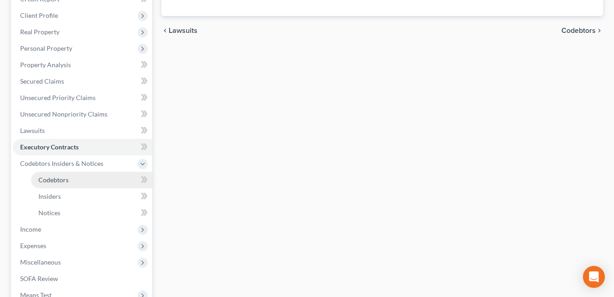
click at [62, 185] on link "Codebtors" at bounding box center [91, 180] width 121 height 16
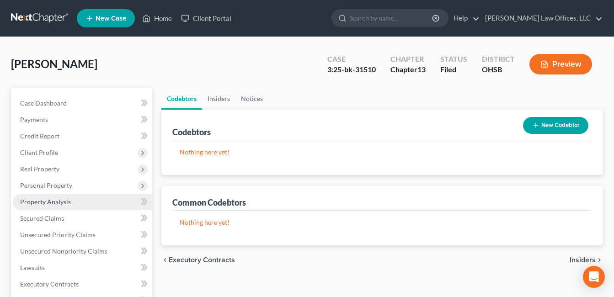
scroll to position [228, 0]
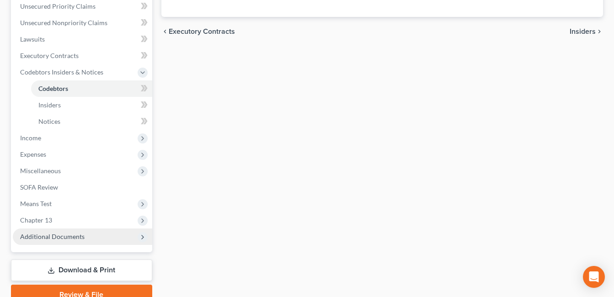
click at [78, 237] on span "Additional Documents" at bounding box center [52, 237] width 64 height 8
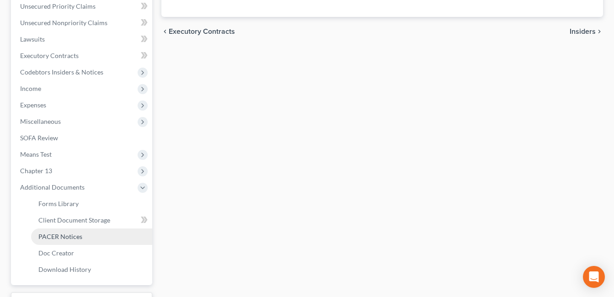
click at [93, 236] on link "PACER Notices" at bounding box center [91, 236] width 121 height 16
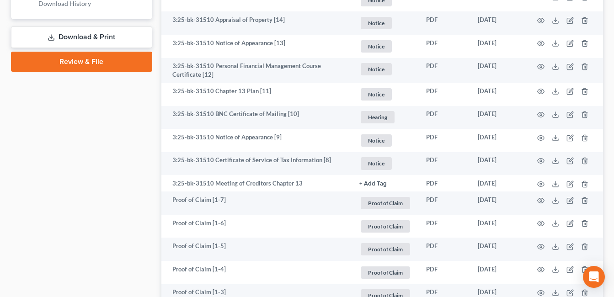
scroll to position [473, 0]
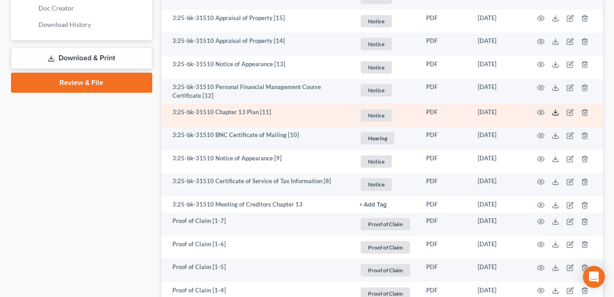
click at [555, 113] on polyline at bounding box center [555, 112] width 3 height 1
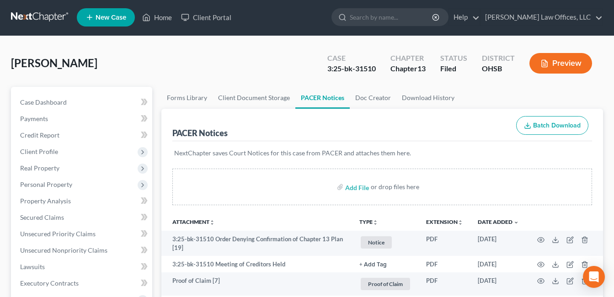
scroll to position [0, 0]
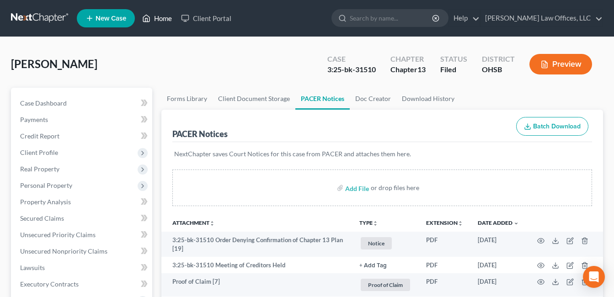
click at [158, 16] on link "Home" at bounding box center [157, 18] width 39 height 16
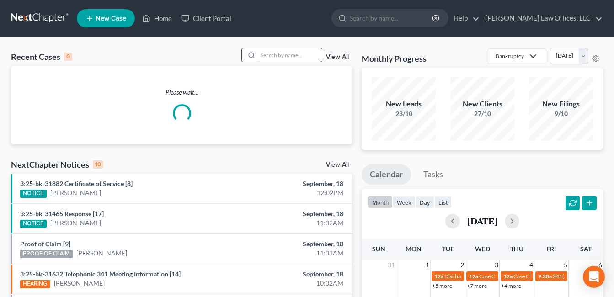
click at [278, 56] on input "search" at bounding box center [290, 54] width 64 height 13
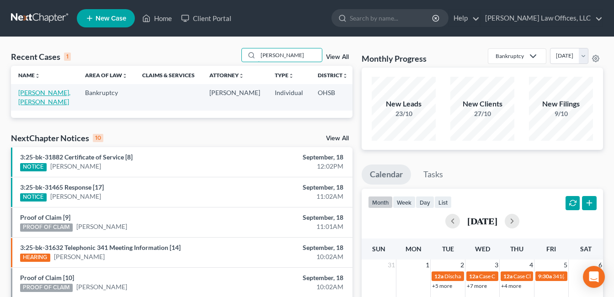
type input "[PERSON_NAME]"
click at [33, 101] on link "[PERSON_NAME], [PERSON_NAME]" at bounding box center [44, 97] width 52 height 17
select select "1"
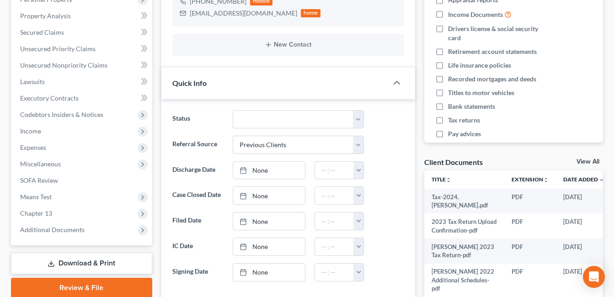
scroll to position [274, 0]
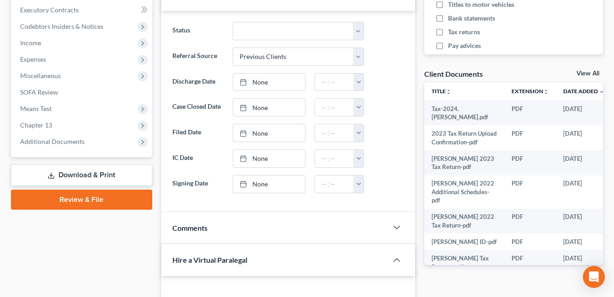
click at [70, 141] on span "Additional Documents" at bounding box center [52, 142] width 64 height 8
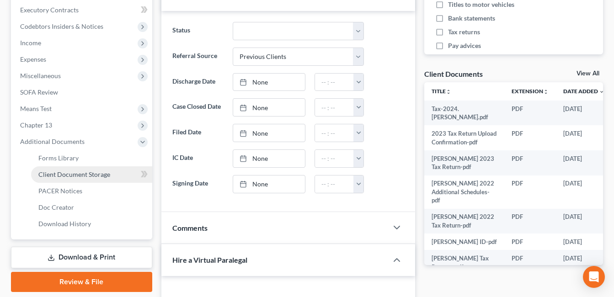
click at [88, 175] on span "Client Document Storage" at bounding box center [74, 174] width 72 height 8
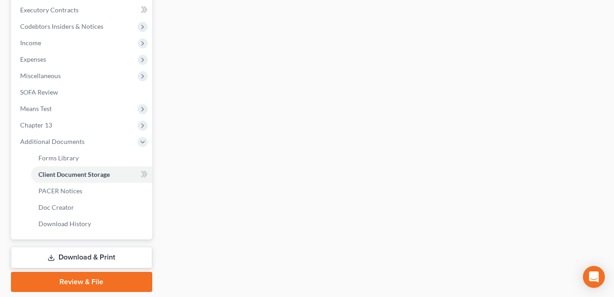
scroll to position [213, 0]
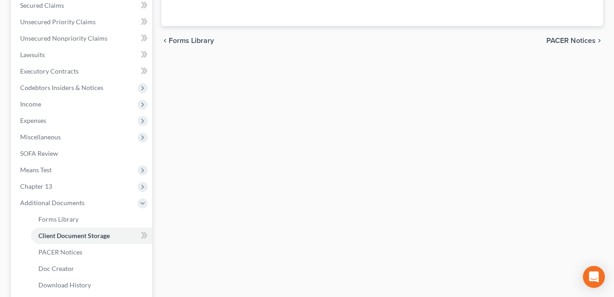
select select "7"
select select "37"
select select "53"
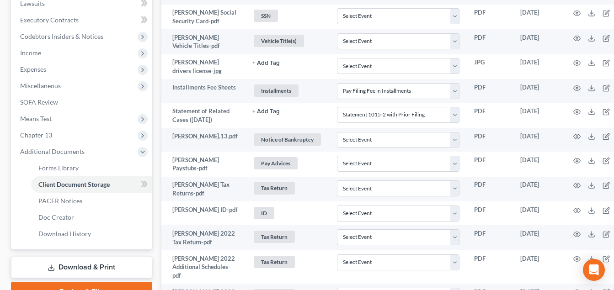
scroll to position [274, 0]
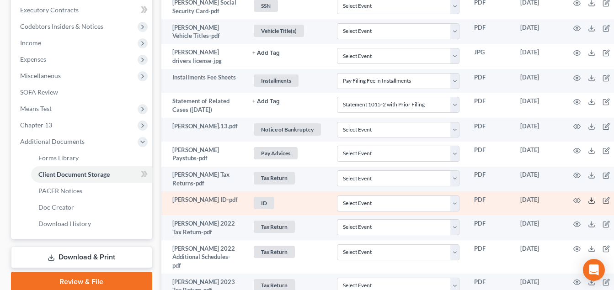
click at [590, 201] on polyline at bounding box center [591, 200] width 3 height 1
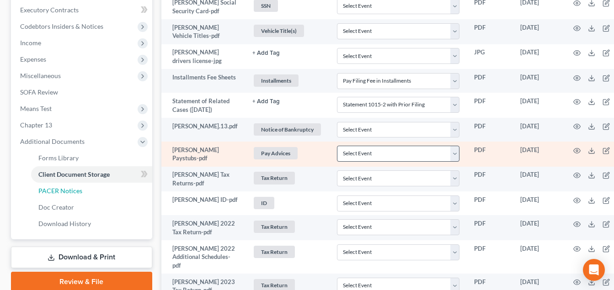
click at [81, 191] on span "PACER Notices" at bounding box center [60, 191] width 44 height 8
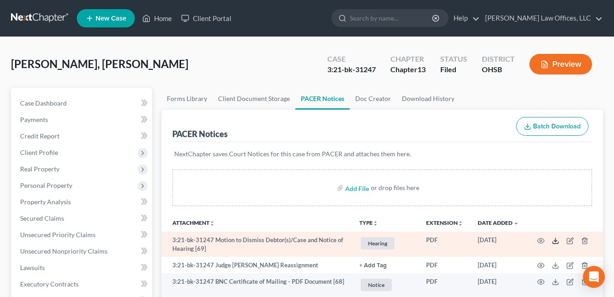
click at [554, 239] on icon at bounding box center [554, 240] width 7 height 7
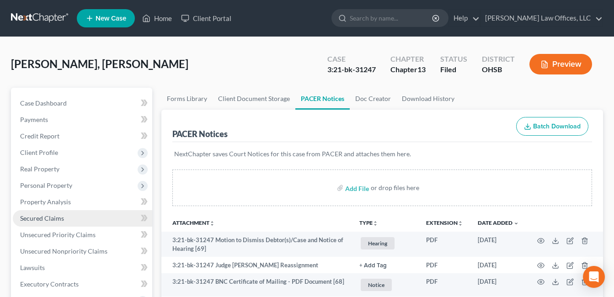
drag, startPoint x: 62, startPoint y: 185, endPoint x: 56, endPoint y: 218, distance: 33.5
click at [62, 185] on span "Personal Property" at bounding box center [46, 185] width 52 height 8
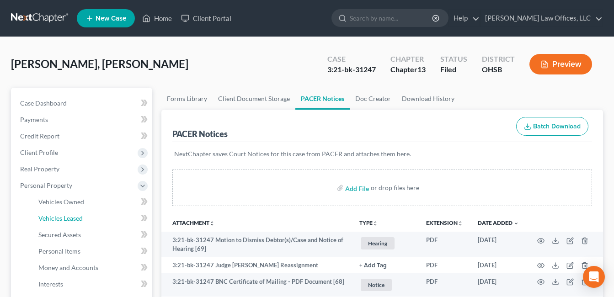
click at [56, 218] on span "Vehicles Leased" at bounding box center [60, 218] width 44 height 8
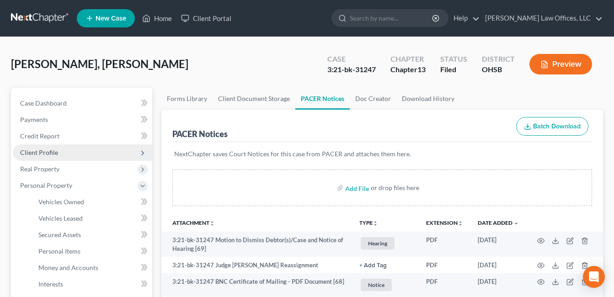
click at [59, 156] on span "Client Profile" at bounding box center [82, 152] width 139 height 16
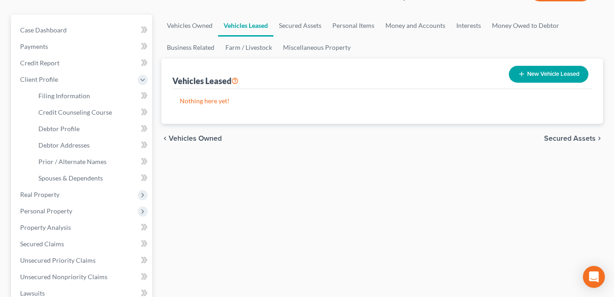
scroll to position [87, 0]
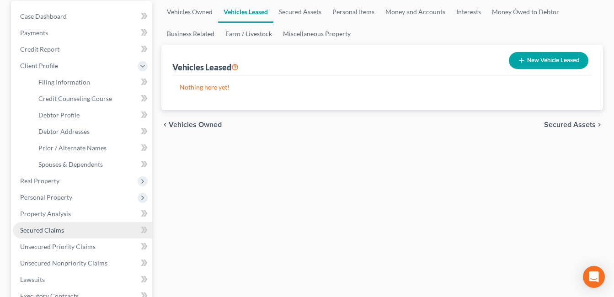
click at [72, 228] on link "Secured Claims" at bounding box center [82, 230] width 139 height 16
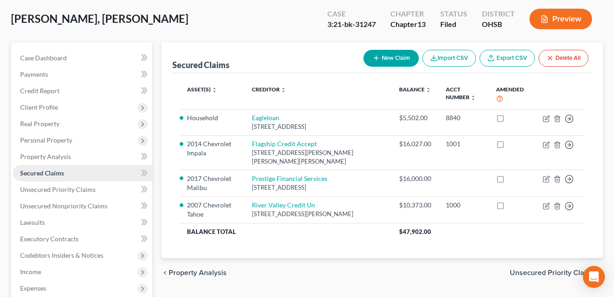
scroll to position [46, 0]
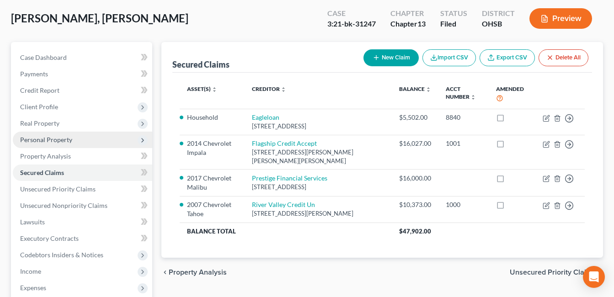
click at [61, 138] on span "Personal Property" at bounding box center [46, 140] width 52 height 8
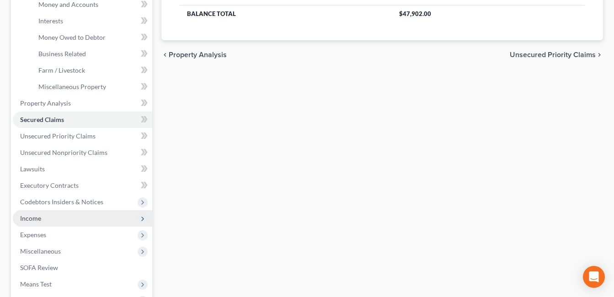
scroll to position [274, 0]
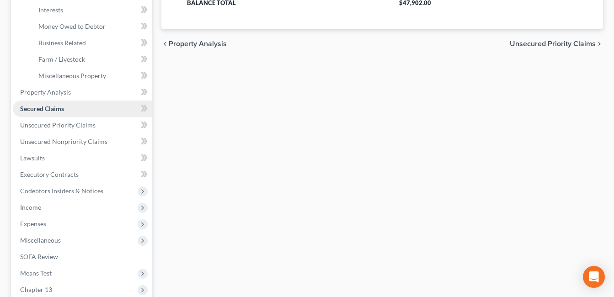
click at [64, 108] on span "Secured Claims" at bounding box center [42, 109] width 44 height 8
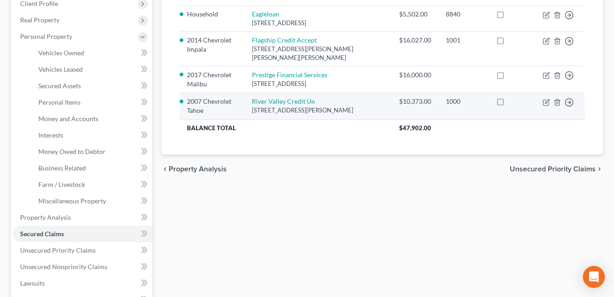
scroll to position [137, 0]
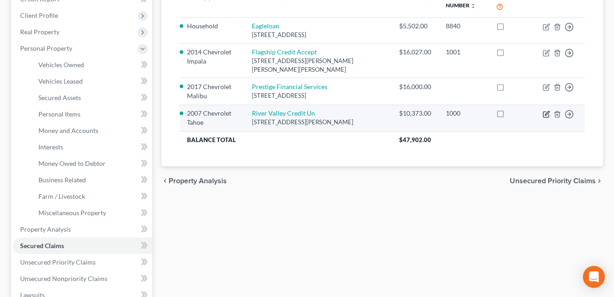
click at [545, 115] on icon "button" at bounding box center [547, 113] width 4 height 4
select select "36"
select select "0"
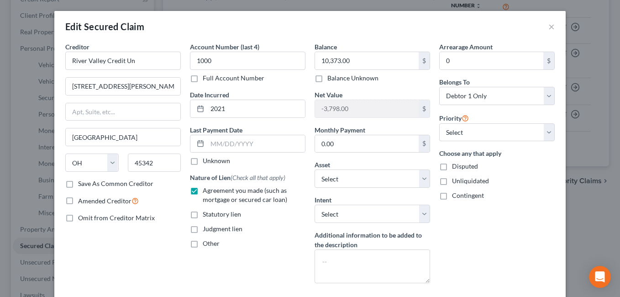
click at [553, 26] on div "Edit Secured Claim ×" at bounding box center [310, 26] width 512 height 31
click at [551, 26] on button "×" at bounding box center [552, 26] width 6 height 11
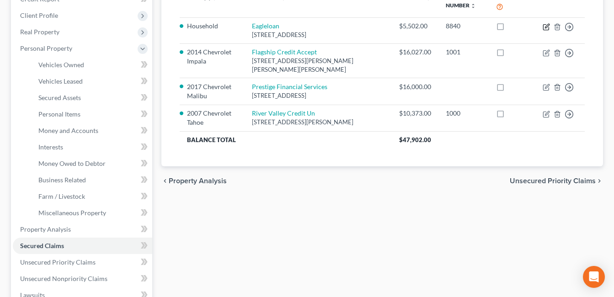
click at [546, 27] on icon "button" at bounding box center [547, 26] width 4 height 4
select select "36"
select select "0"
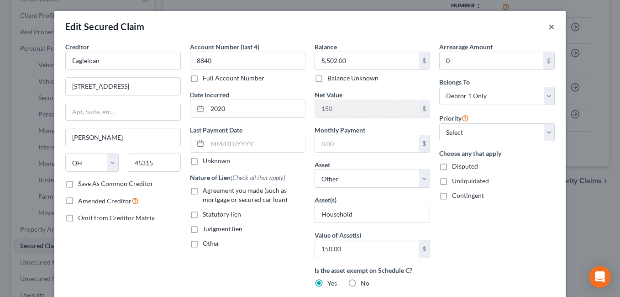
click at [550, 25] on button "×" at bounding box center [552, 26] width 6 height 11
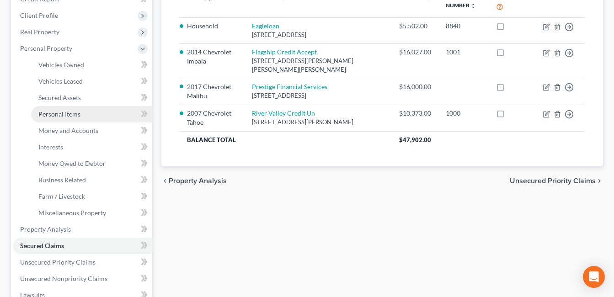
click at [72, 113] on span "Personal Items" at bounding box center [59, 114] width 42 height 8
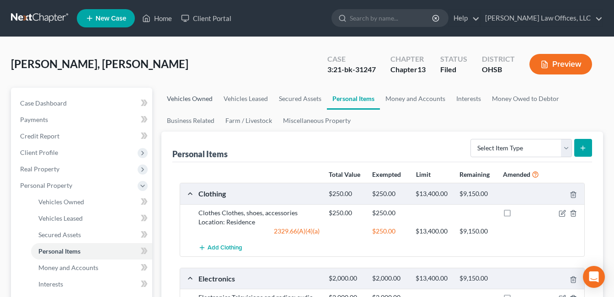
click at [192, 97] on link "Vehicles Owned" at bounding box center [189, 99] width 57 height 22
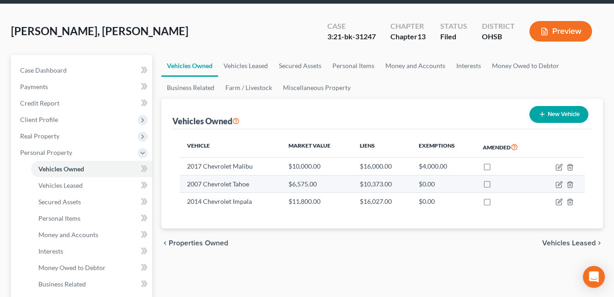
scroll to position [46, 0]
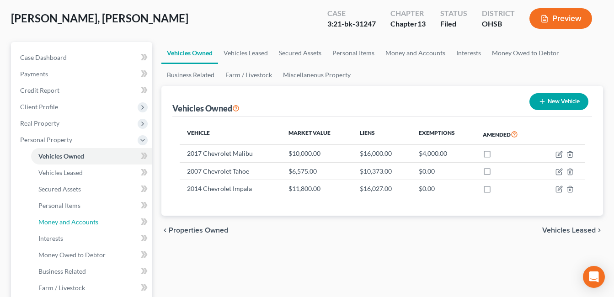
drag, startPoint x: 86, startPoint y: 222, endPoint x: 390, endPoint y: 106, distance: 325.0
click at [86, 222] on span "Money and Accounts" at bounding box center [68, 222] width 60 height 8
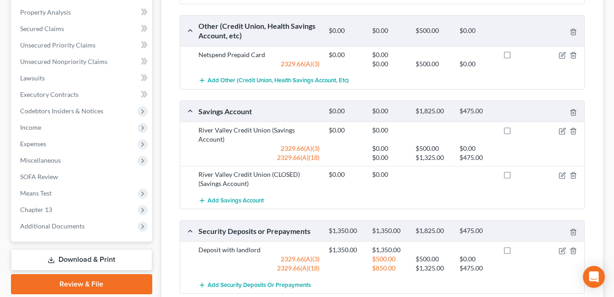
scroll to position [428, 0]
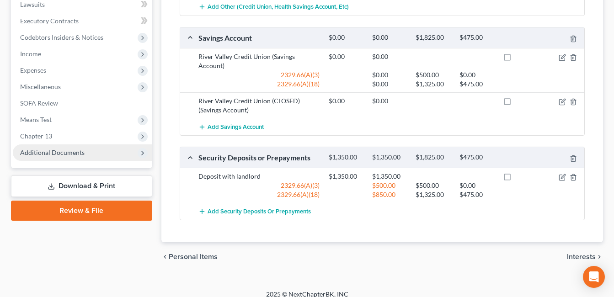
click at [74, 158] on span "Additional Documents" at bounding box center [82, 152] width 139 height 16
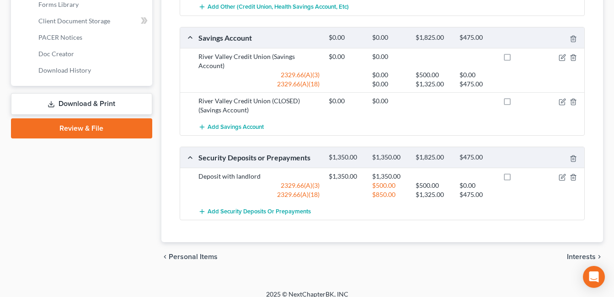
scroll to position [263, 0]
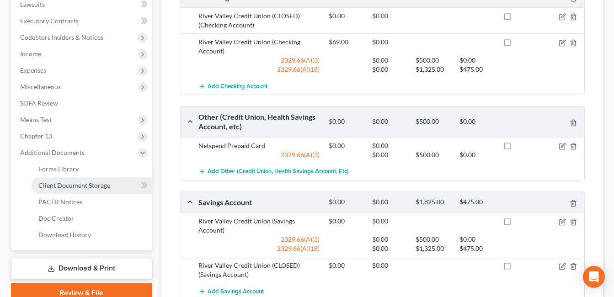
click at [74, 185] on span "Client Document Storage" at bounding box center [74, 185] width 72 height 8
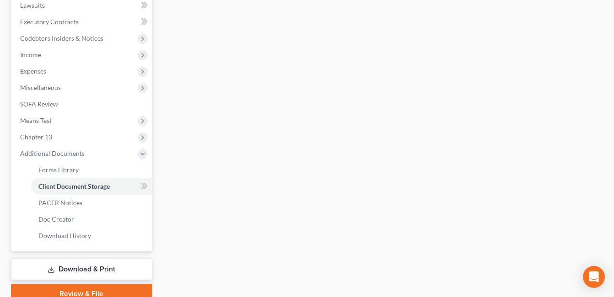
scroll to position [229, 0]
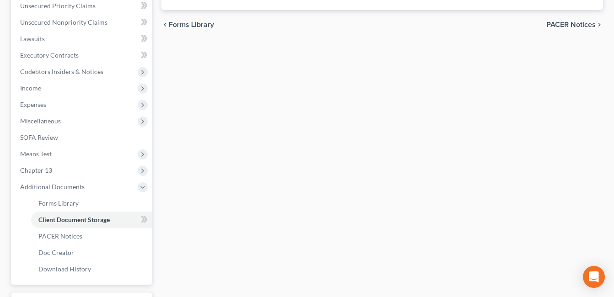
select select "7"
select select "37"
select select "53"
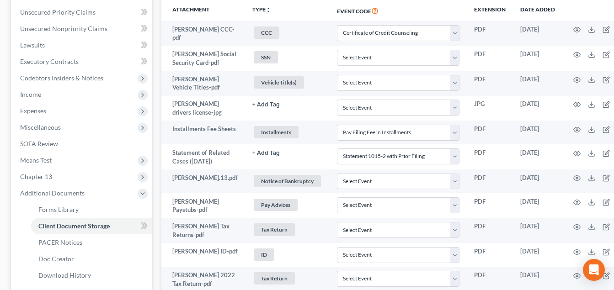
scroll to position [439, 0]
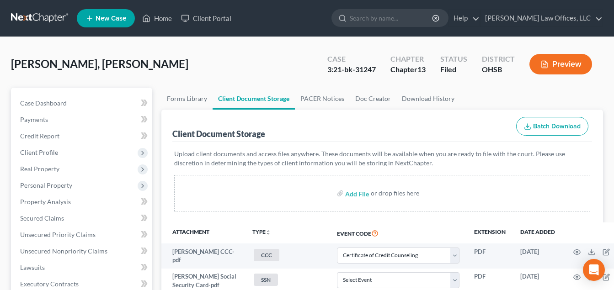
select select "7"
select select "37"
select select "53"
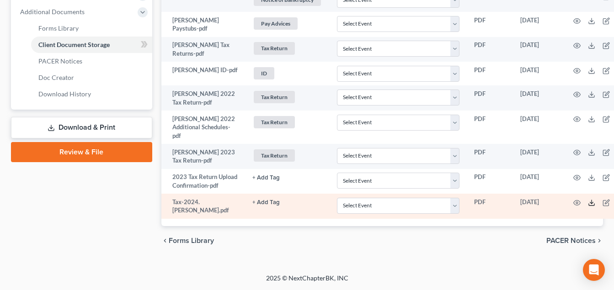
scroll to position [439, 0]
click at [587, 202] on icon at bounding box center [590, 202] width 7 height 7
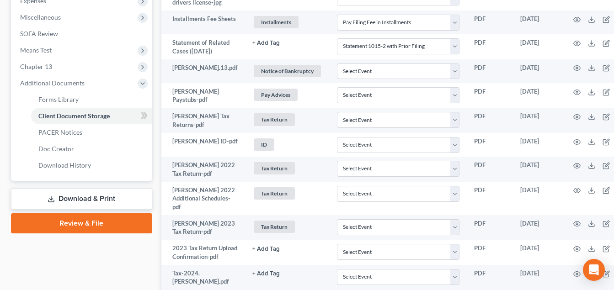
scroll to position [302, 0]
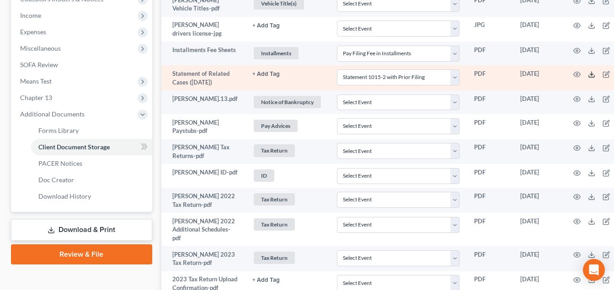
click at [587, 78] on icon at bounding box center [590, 74] width 7 height 7
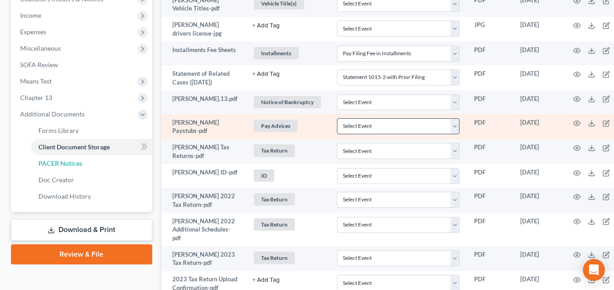
click at [67, 165] on span "PACER Notices" at bounding box center [60, 163] width 44 height 8
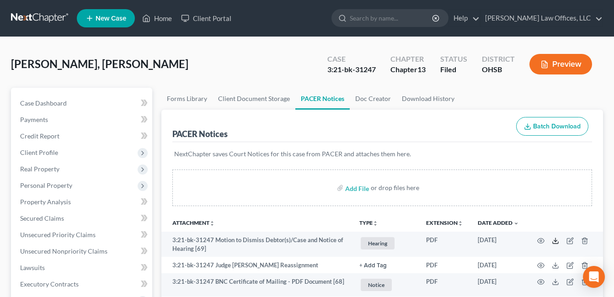
drag, startPoint x: 554, startPoint y: 241, endPoint x: 458, endPoint y: 152, distance: 130.6
click at [554, 241] on icon at bounding box center [554, 240] width 7 height 7
drag, startPoint x: 160, startPoint y: 15, endPoint x: 171, endPoint y: 117, distance: 103.4
click at [160, 15] on link "Home" at bounding box center [157, 18] width 39 height 16
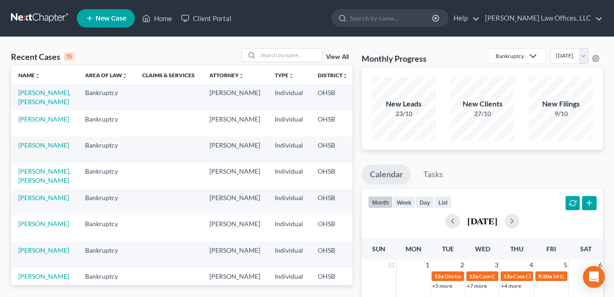
click at [25, 114] on td "[PERSON_NAME]" at bounding box center [44, 124] width 67 height 26
click at [26, 119] on link "[PERSON_NAME]" at bounding box center [43, 119] width 51 height 8
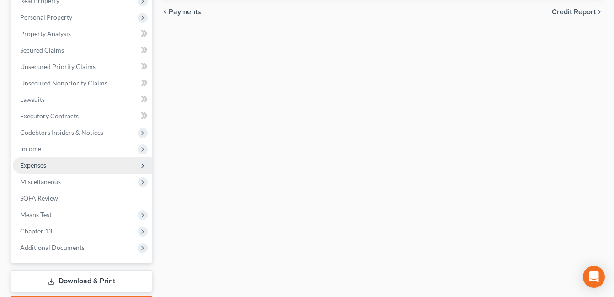
scroll to position [222, 0]
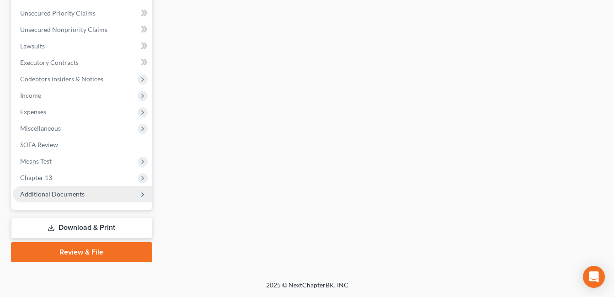
click at [60, 197] on span "Additional Documents" at bounding box center [52, 194] width 64 height 8
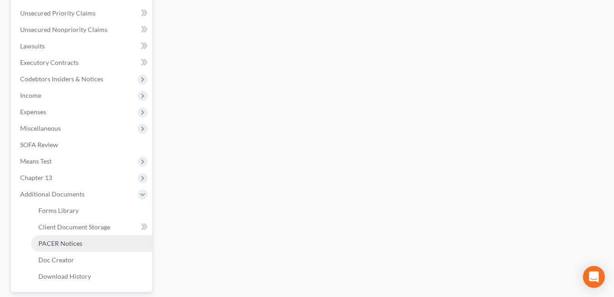
click at [68, 243] on span "PACER Notices" at bounding box center [60, 243] width 44 height 8
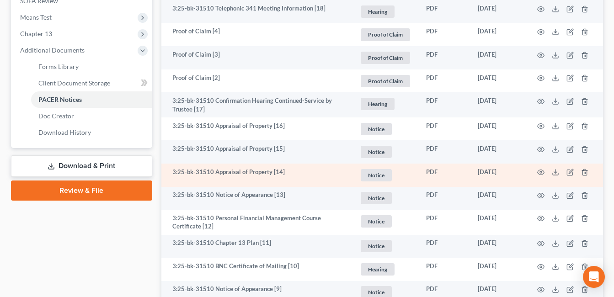
scroll to position [685, 0]
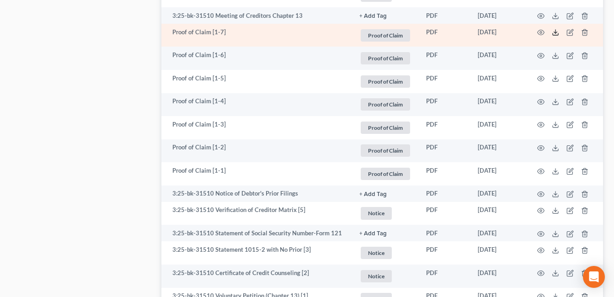
click at [553, 34] on icon at bounding box center [554, 32] width 7 height 7
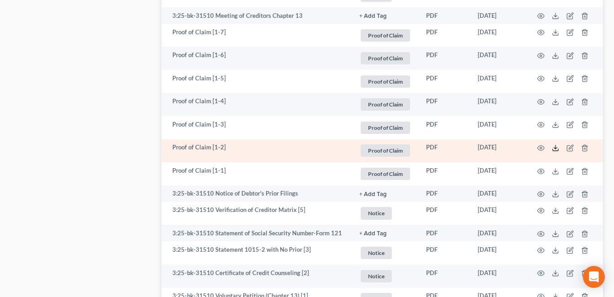
click at [555, 148] on line at bounding box center [555, 147] width 0 height 4
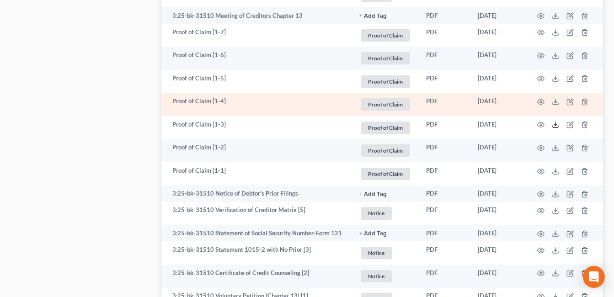
drag, startPoint x: 556, startPoint y: 127, endPoint x: 242, endPoint y: 103, distance: 314.3
click at [556, 126] on icon at bounding box center [554, 124] width 7 height 7
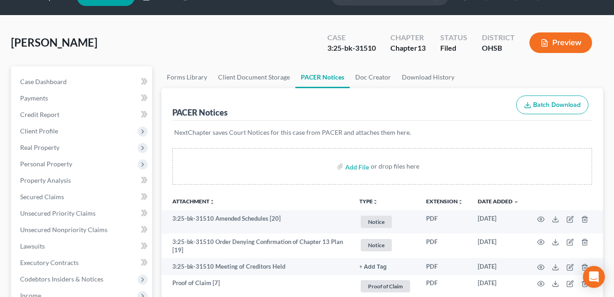
scroll to position [0, 0]
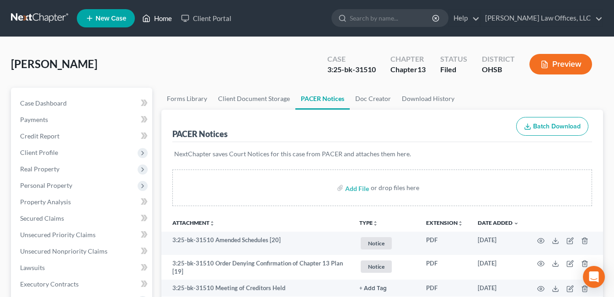
drag, startPoint x: 159, startPoint y: 17, endPoint x: 184, endPoint y: 126, distance: 111.1
click at [159, 17] on link "Home" at bounding box center [157, 18] width 39 height 16
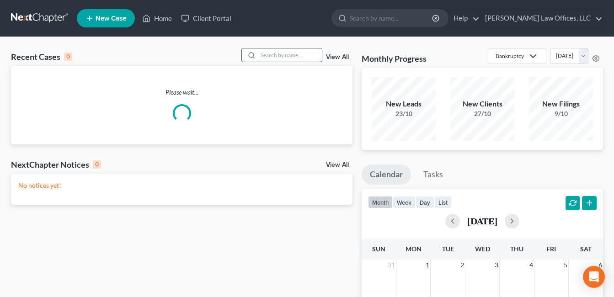
click at [268, 53] on input "search" at bounding box center [290, 54] width 64 height 13
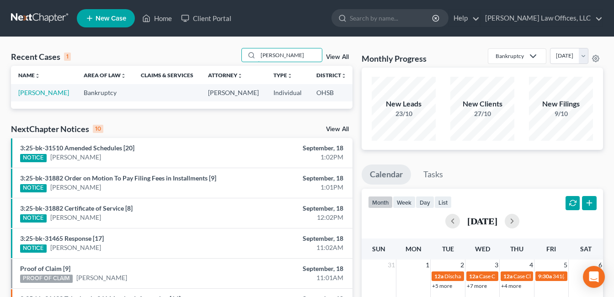
type input "dunn"
drag, startPoint x: 50, startPoint y: 102, endPoint x: 19, endPoint y: 93, distance: 32.5
click at [19, 93] on td "[PERSON_NAME]" at bounding box center [43, 92] width 65 height 17
copy link "[PERSON_NAME]"
